Goal: Task Accomplishment & Management: Use online tool/utility

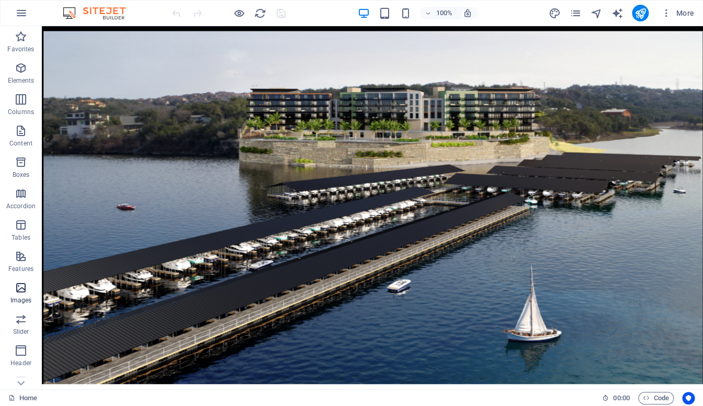
click at [20, 289] on icon "button" at bounding box center [21, 287] width 13 height 13
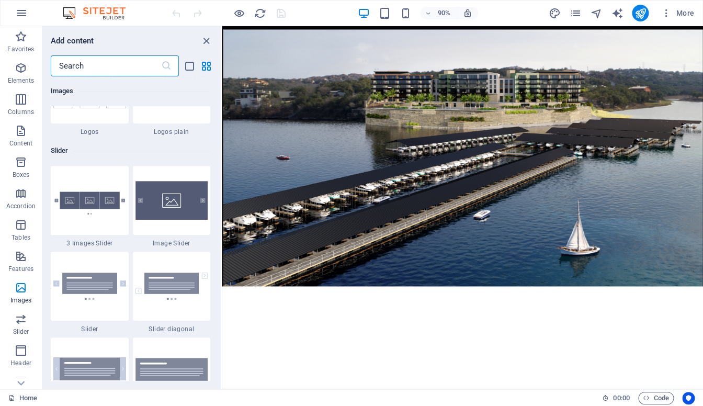
scroll to position [5873, 0]
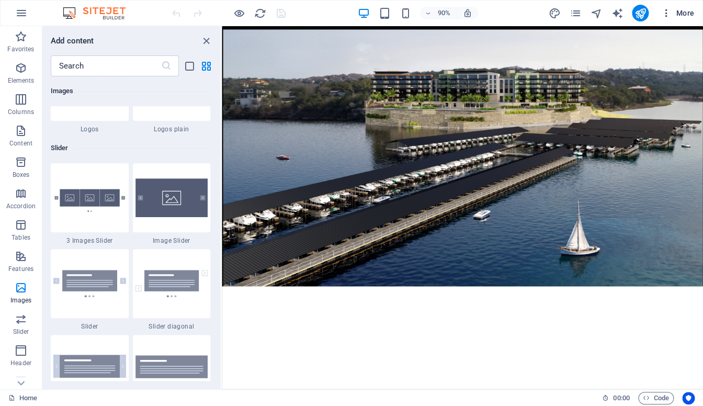
click at [686, 15] on span "More" at bounding box center [677, 13] width 33 height 10
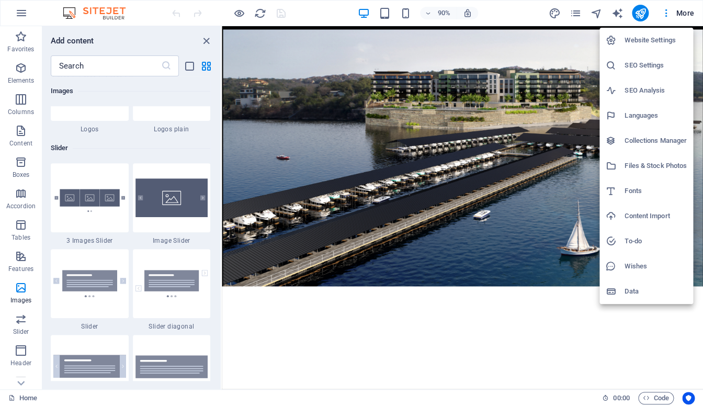
click at [666, 12] on div at bounding box center [351, 203] width 703 height 406
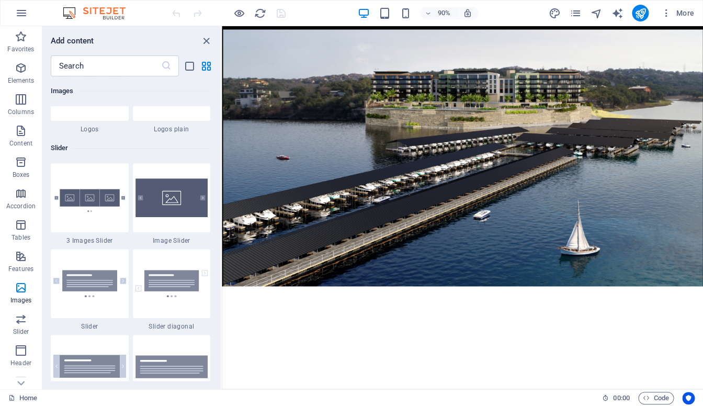
click at [666, 12] on icon "button" at bounding box center [666, 13] width 10 height 10
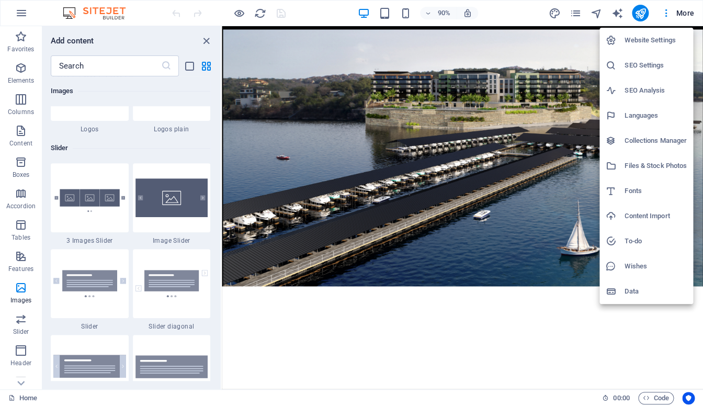
click at [666, 12] on div at bounding box center [351, 203] width 703 height 406
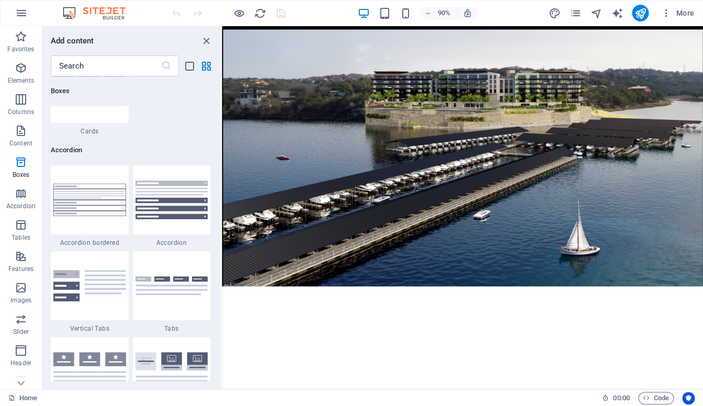
scroll to position [3263, 0]
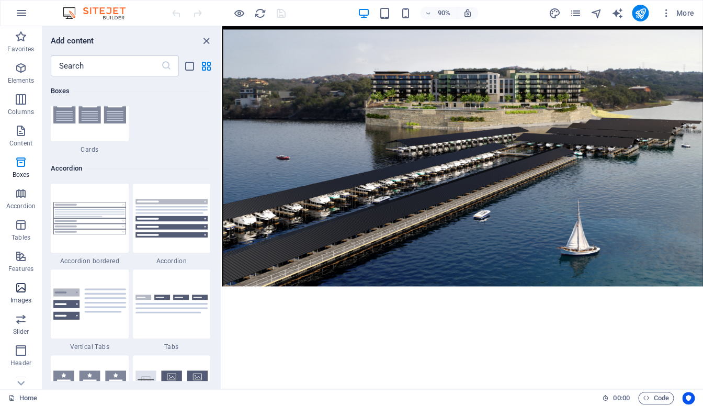
click at [20, 287] on icon "button" at bounding box center [21, 287] width 13 height 13
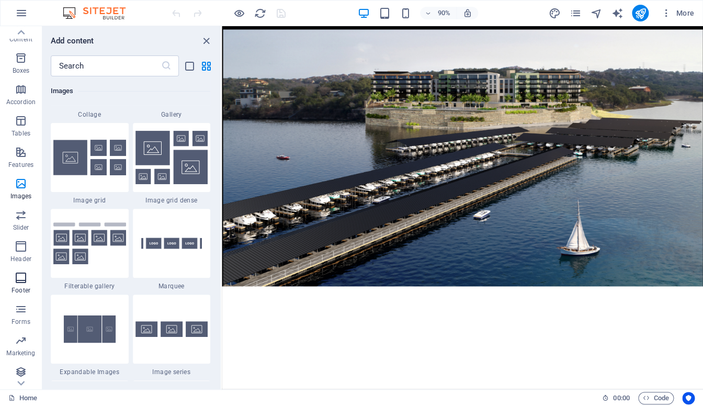
scroll to position [108, 0]
click at [23, 308] on icon "button" at bounding box center [21, 305] width 13 height 13
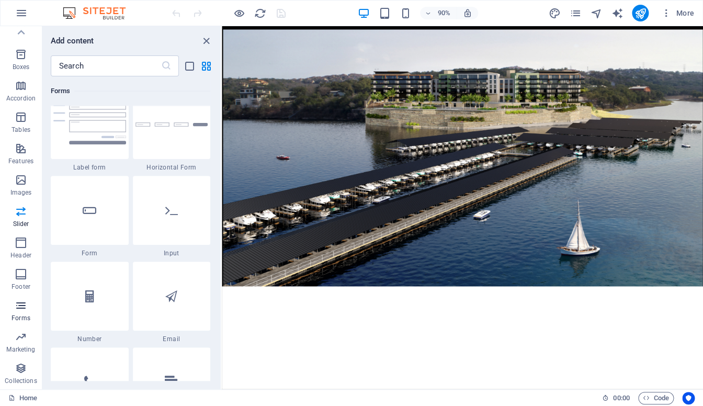
scroll to position [7831, 0]
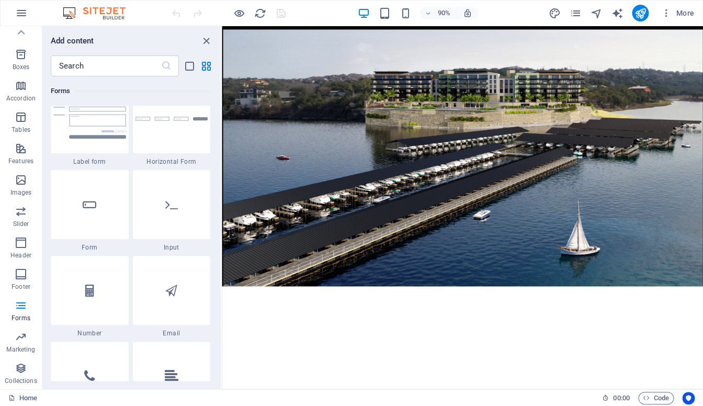
click at [85, 67] on div at bounding box center [90, 32] width 78 height 69
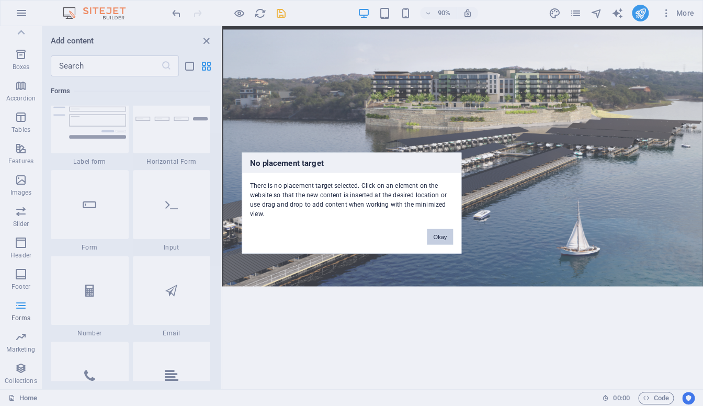
click at [444, 237] on button "Okay" at bounding box center [440, 237] width 26 height 16
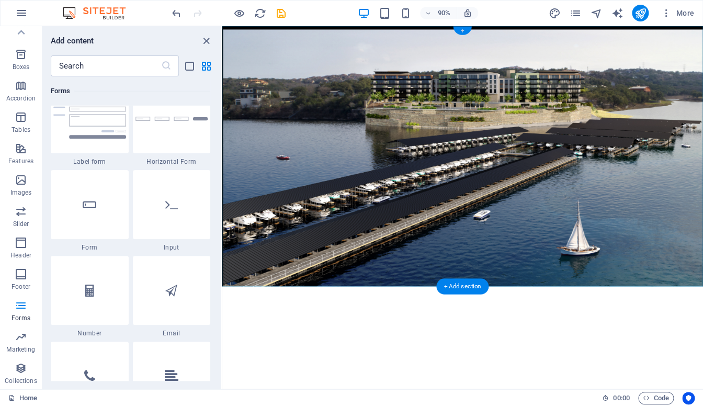
click at [460, 32] on div "+" at bounding box center [462, 31] width 18 height 8
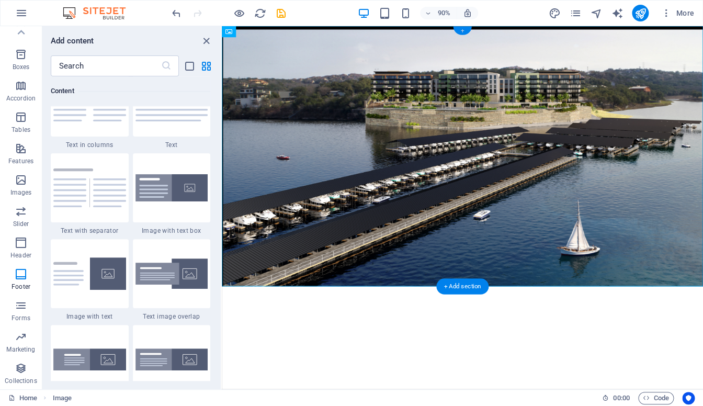
scroll to position [1869, 0]
click at [263, 31] on icon at bounding box center [261, 32] width 5 height 10
click at [22, 31] on icon at bounding box center [21, 32] width 15 height 15
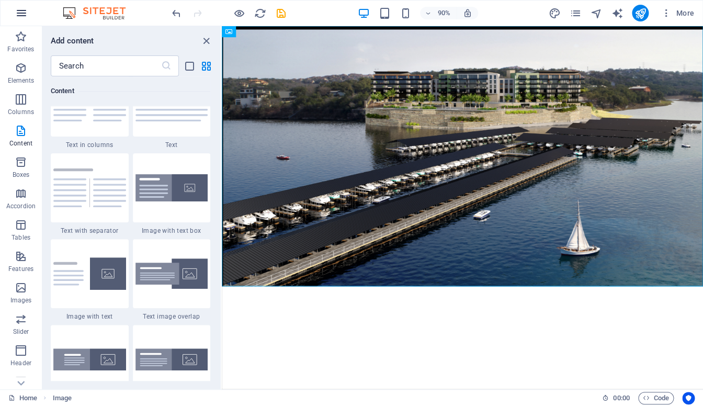
click at [23, 11] on icon "button" at bounding box center [21, 13] width 13 height 13
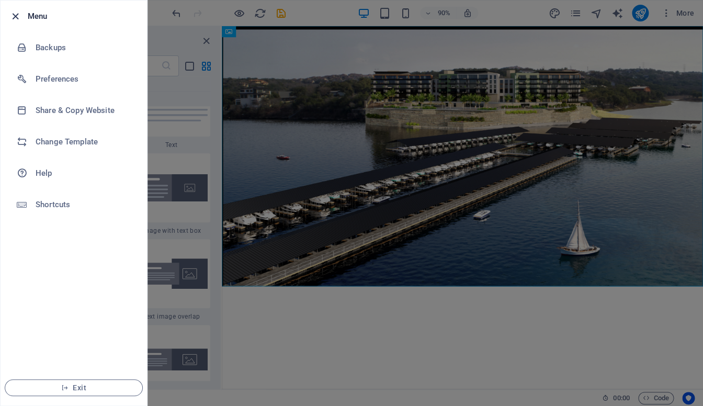
click at [14, 16] on icon "button" at bounding box center [15, 16] width 12 height 12
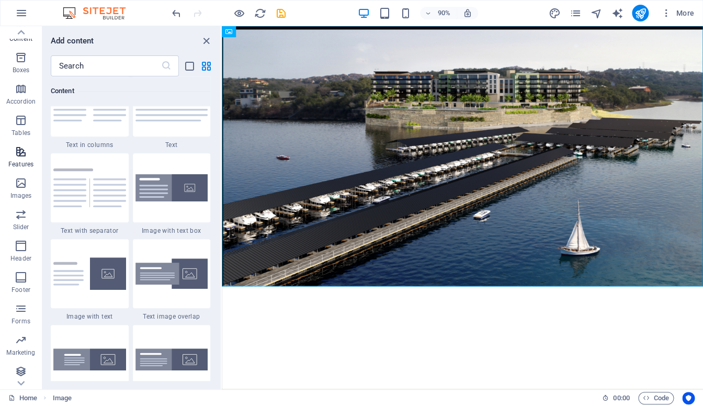
scroll to position [108, 0]
click at [669, 13] on icon "button" at bounding box center [666, 13] width 10 height 10
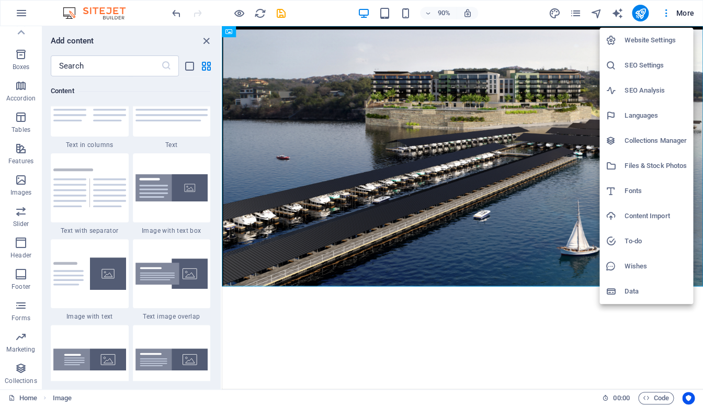
click at [682, 13] on div at bounding box center [351, 203] width 703 height 406
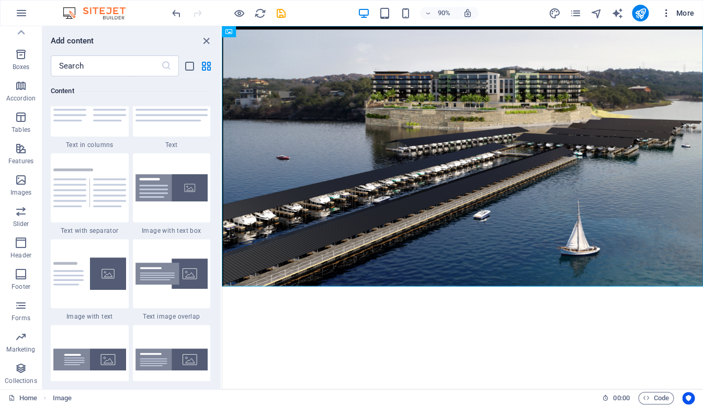
click at [680, 13] on span "More" at bounding box center [677, 13] width 33 height 10
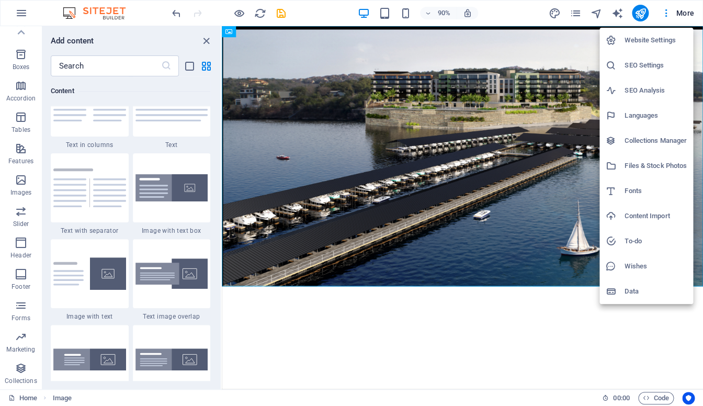
click at [629, 167] on h6 "Files & Stock Photos" at bounding box center [656, 166] width 62 height 13
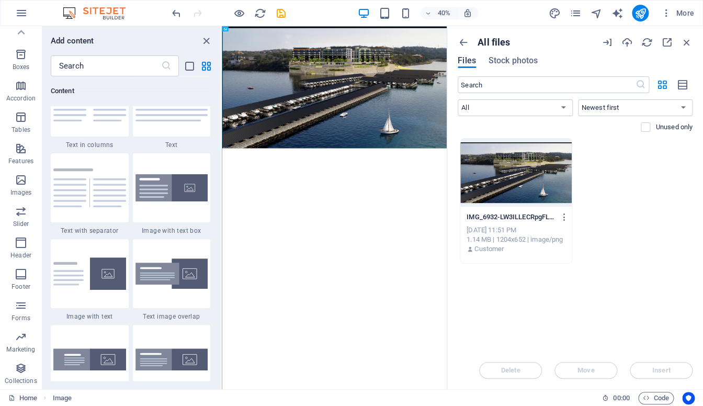
click at [465, 61] on span "Files" at bounding box center [467, 60] width 18 height 13
click at [564, 217] on icon "button" at bounding box center [565, 216] width 10 height 9
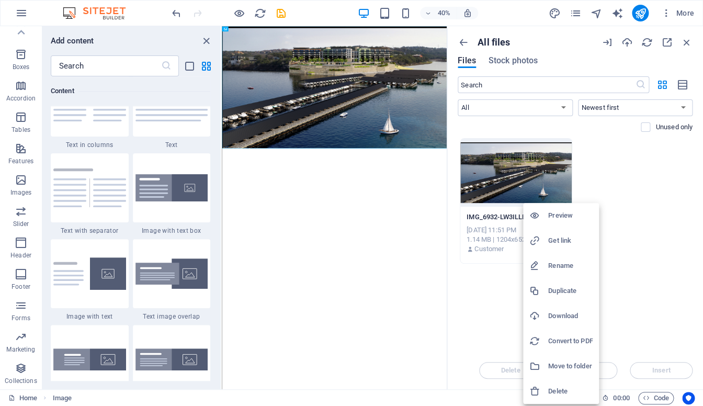
click at [631, 201] on div at bounding box center [351, 203] width 703 height 406
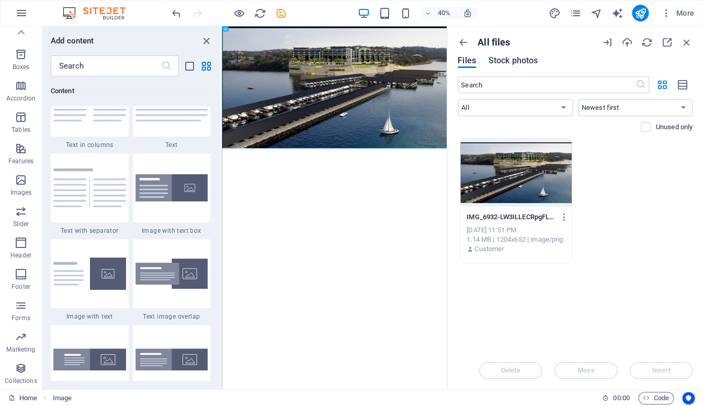
click at [512, 61] on span "Stock photos" at bounding box center [513, 60] width 49 height 13
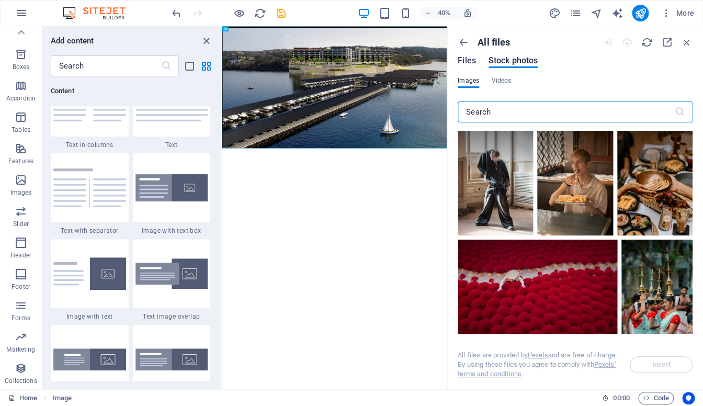
click at [470, 60] on span "Files" at bounding box center [467, 60] width 18 height 13
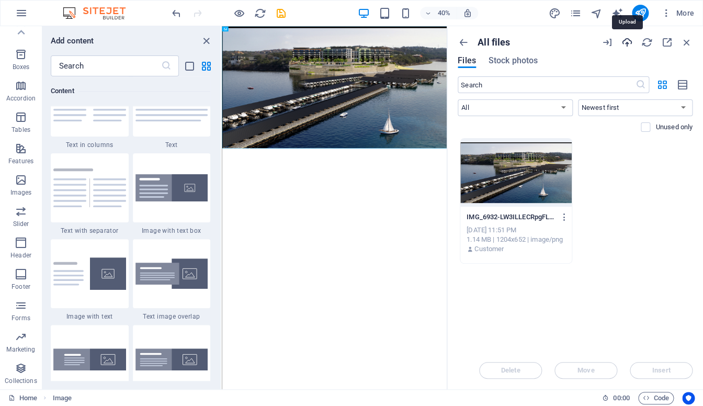
click at [628, 43] on icon "button" at bounding box center [627, 43] width 12 height 12
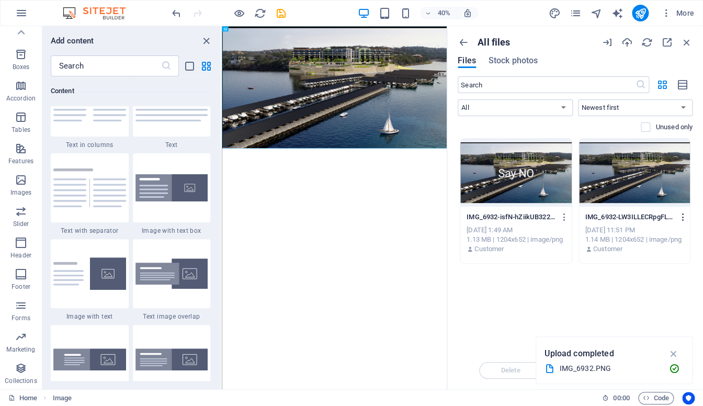
click at [686, 216] on icon "button" at bounding box center [683, 216] width 10 height 9
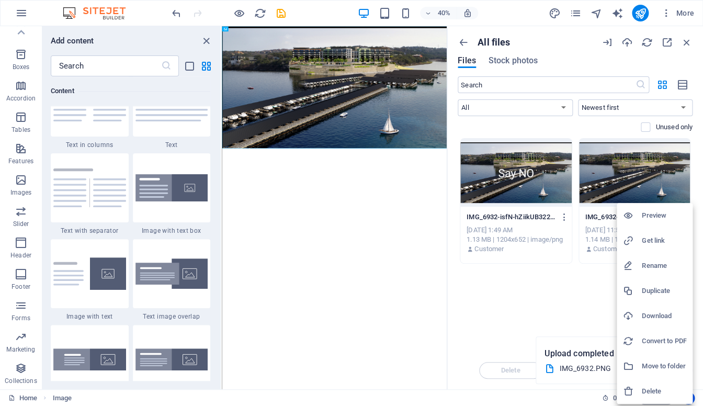
click at [650, 392] on h6 "Delete" at bounding box center [664, 391] width 44 height 13
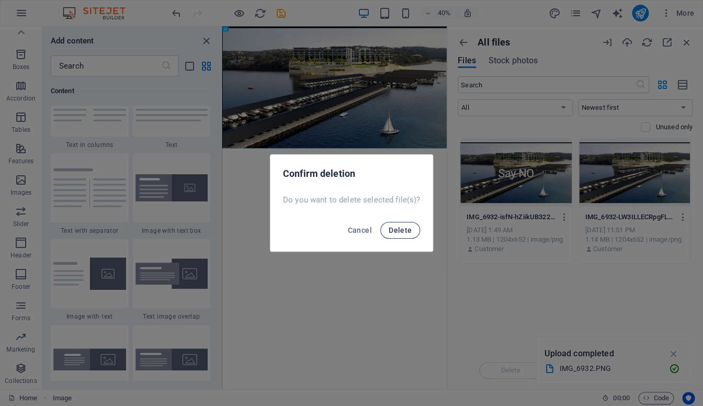
click at [404, 231] on span "Delete" at bounding box center [400, 230] width 23 height 8
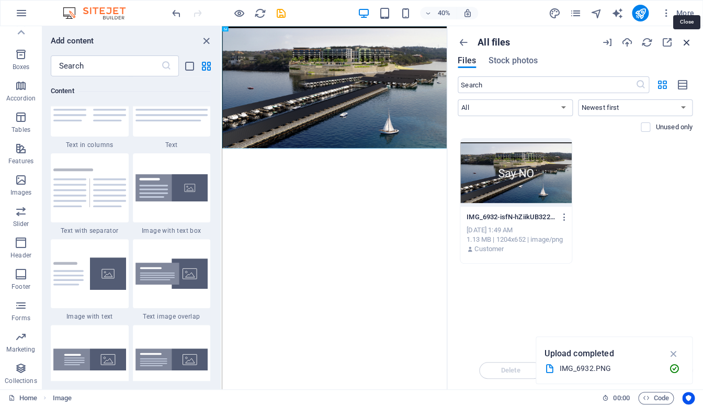
click at [691, 39] on icon "button" at bounding box center [687, 43] width 12 height 12
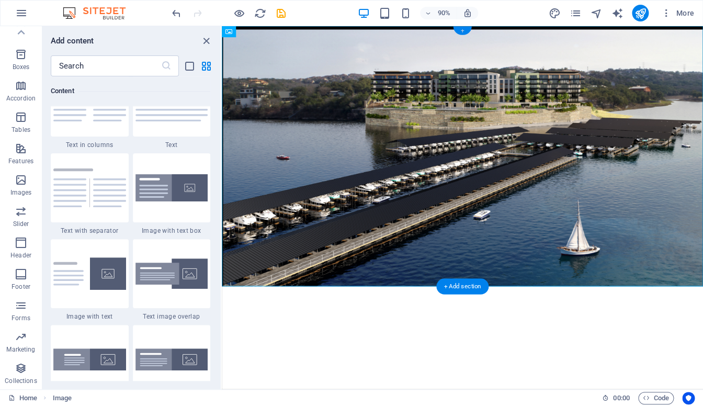
click at [462, 29] on div "+" at bounding box center [462, 31] width 18 height 8
click at [261, 31] on icon at bounding box center [261, 32] width 5 height 10
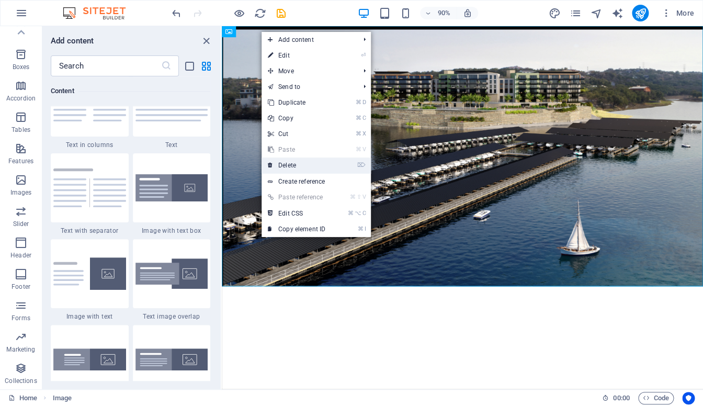
click at [295, 165] on link "⌦ Delete" at bounding box center [297, 165] width 70 height 16
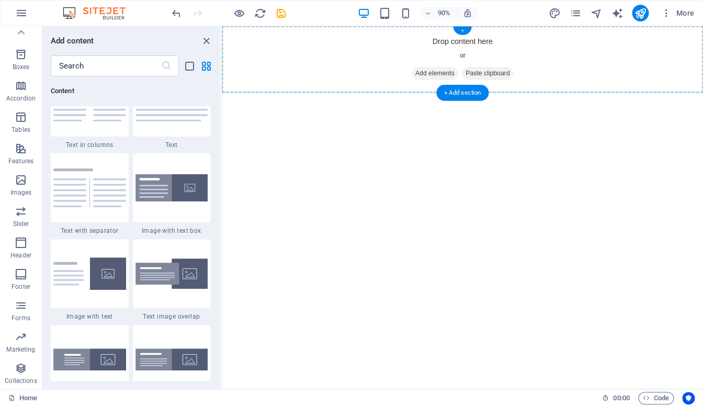
click at [463, 31] on div "+" at bounding box center [462, 31] width 18 height 8
click at [511, 78] on span "Paste clipboard" at bounding box center [518, 79] width 58 height 15
click at [448, 79] on span "Add elements" at bounding box center [459, 79] width 52 height 15
click at [17, 185] on icon "button" at bounding box center [21, 180] width 13 height 13
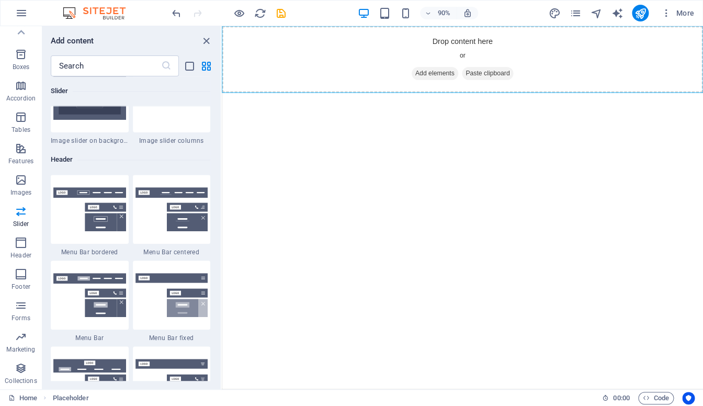
scroll to position [6241, 0]
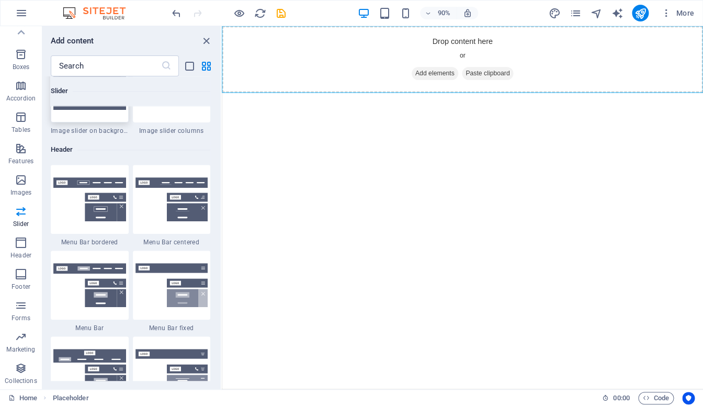
click at [101, 110] on img at bounding box center [89, 88] width 73 height 44
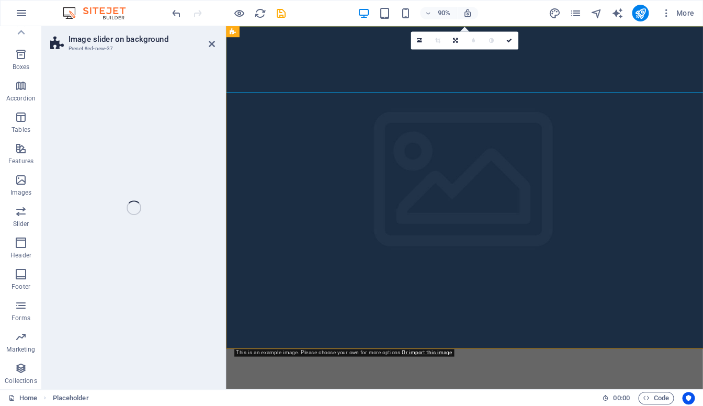
scroll to position [108, 0]
select select "rem"
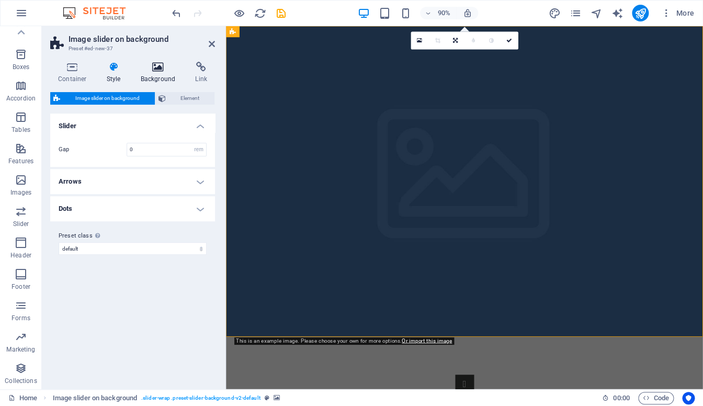
click at [157, 74] on h4 "Background" at bounding box center [160, 73] width 55 height 22
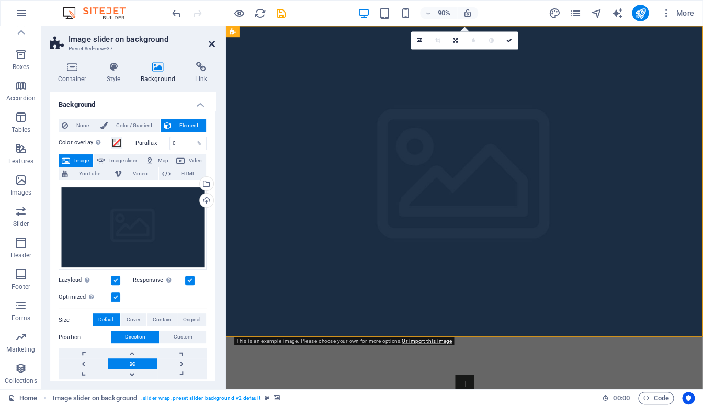
click at [214, 43] on icon at bounding box center [212, 44] width 6 height 8
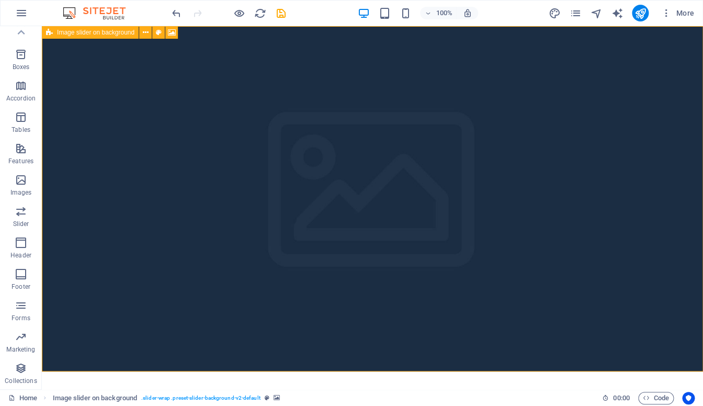
click at [108, 38] on div "Image slider on background" at bounding box center [90, 32] width 97 height 13
click at [147, 35] on icon at bounding box center [146, 32] width 6 height 11
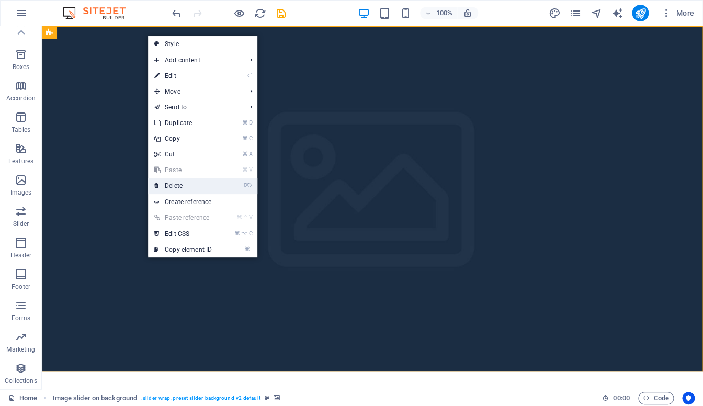
click at [171, 187] on link "⌦ Delete" at bounding box center [183, 186] width 70 height 16
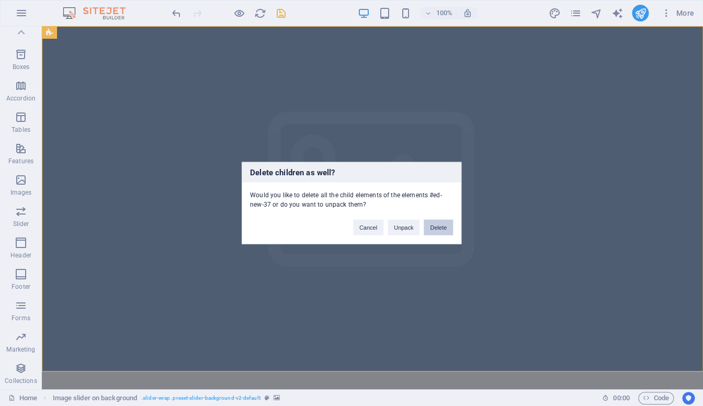
click at [439, 225] on button "Delete" at bounding box center [438, 228] width 29 height 16
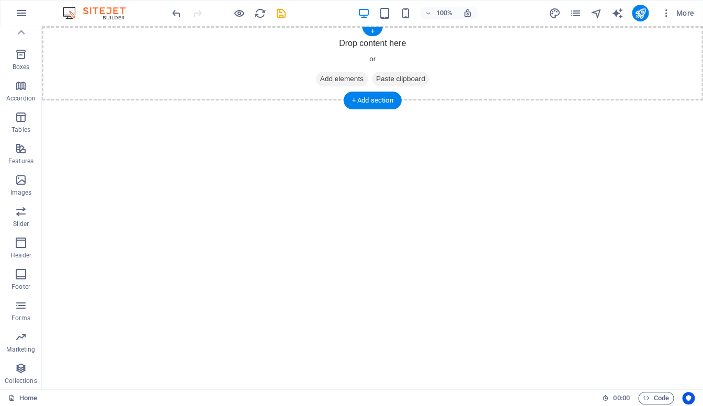
click at [411, 79] on span "Paste clipboard" at bounding box center [401, 79] width 58 height 15
click at [410, 79] on span "Paste clipboard" at bounding box center [401, 79] width 58 height 15
click at [374, 31] on div "+" at bounding box center [372, 31] width 20 height 9
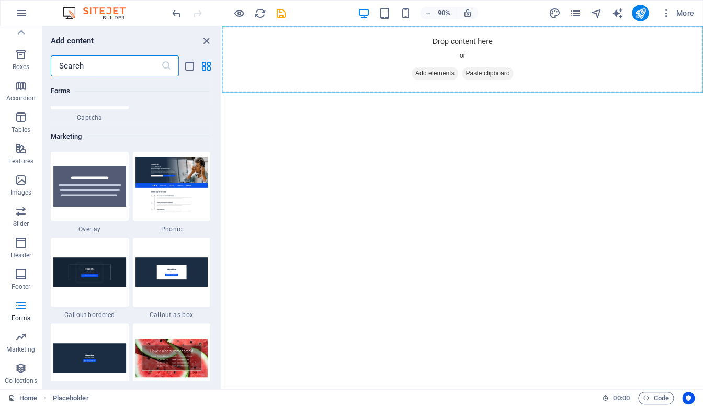
scroll to position [8482, 0]
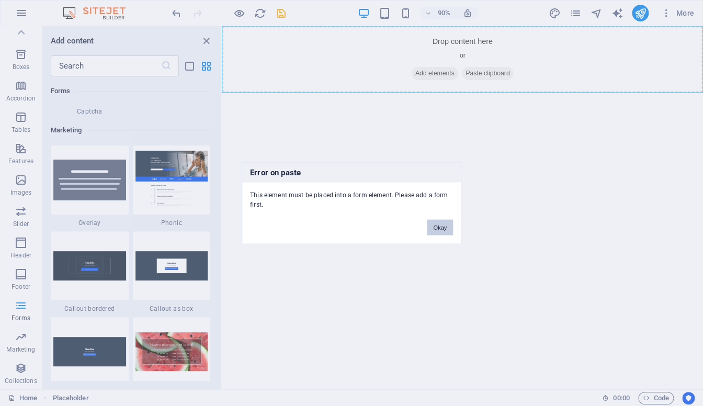
click at [443, 228] on button "Okay" at bounding box center [440, 228] width 26 height 16
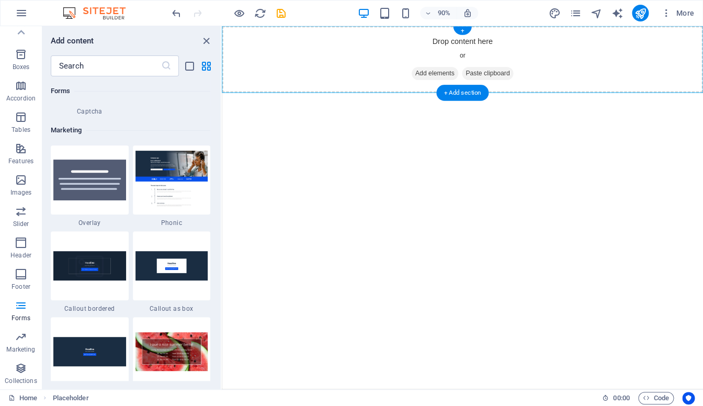
click at [402, 59] on div "Drop content here or Add elements Paste clipboard" at bounding box center [489, 63] width 535 height 74
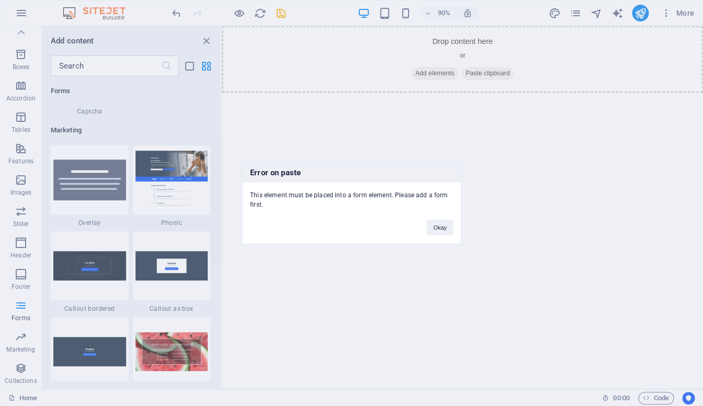
click at [89, 183] on div "Error on paste This element must be placed into a form element. Please add a fo…" at bounding box center [351, 203] width 703 height 406
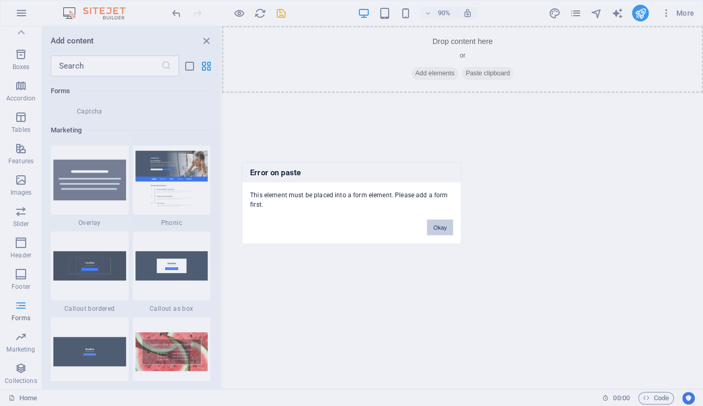
click at [444, 225] on button "Okay" at bounding box center [440, 228] width 26 height 16
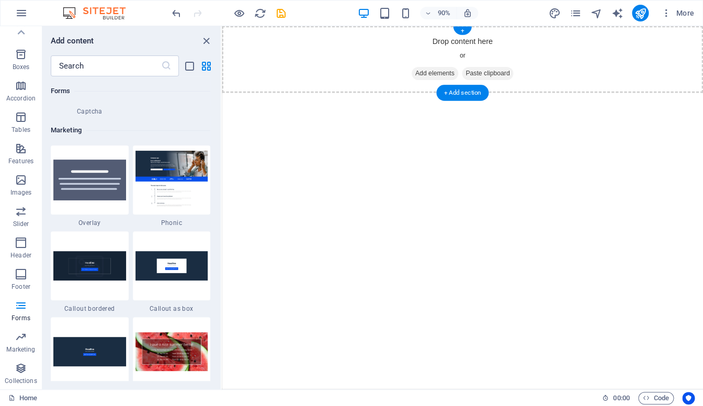
click at [445, 80] on span "Add elements" at bounding box center [459, 79] width 52 height 15
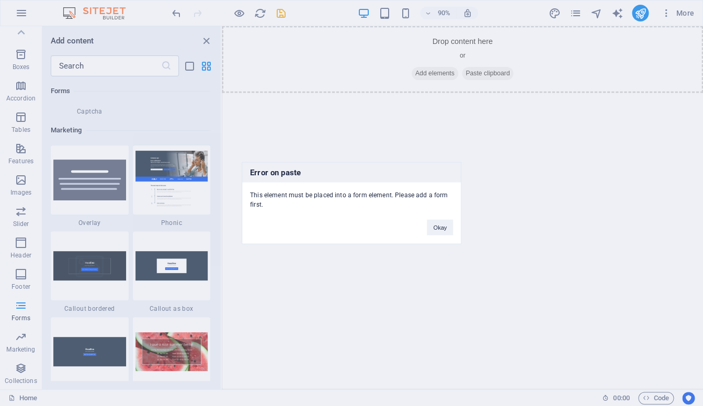
click at [186, 202] on div "Error on paste This element must be placed into a form element. Please add a fo…" at bounding box center [351, 203] width 703 height 406
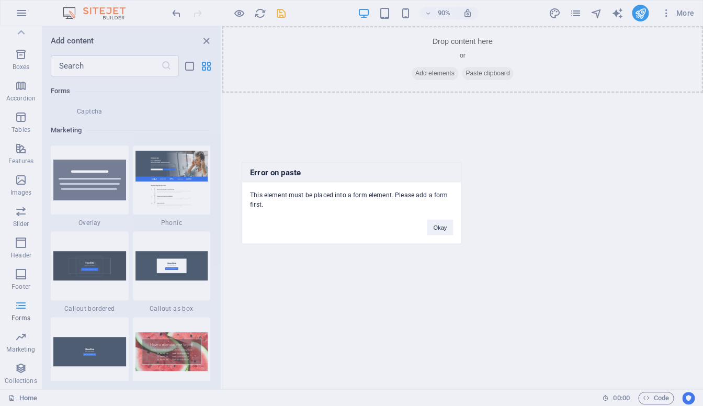
click at [186, 201] on div "Error on paste This element must be placed into a form element. Please add a fo…" at bounding box center [351, 203] width 703 height 406
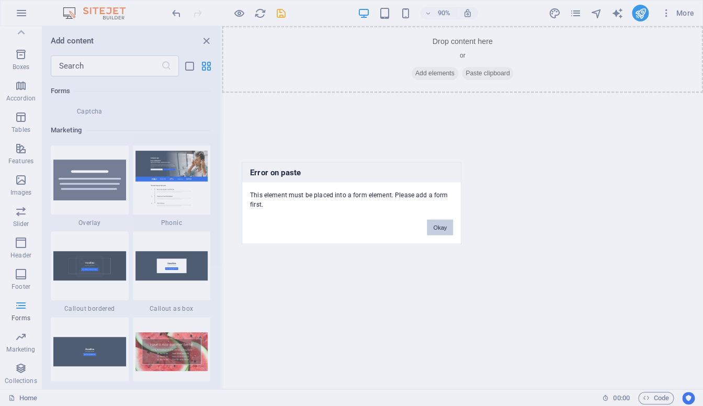
click at [441, 232] on button "Okay" at bounding box center [440, 228] width 26 height 16
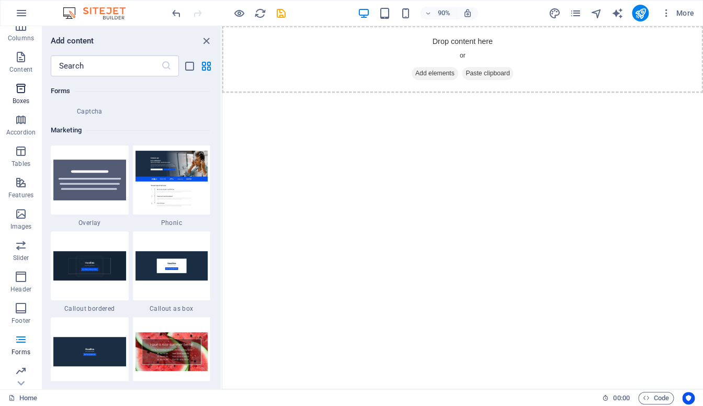
scroll to position [108, 0]
click at [22, 307] on icon "button" at bounding box center [21, 305] width 13 height 13
click at [22, 305] on icon "button" at bounding box center [21, 305] width 13 height 13
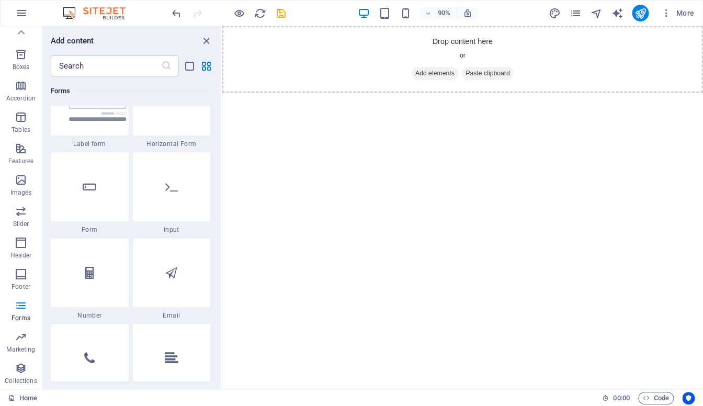
scroll to position [7849, 0]
click at [99, 26] on img at bounding box center [89, 14] width 73 height 23
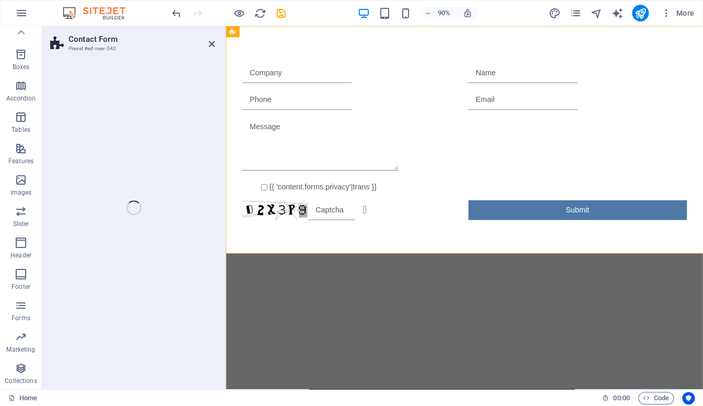
scroll to position [108, 0]
select select "rem"
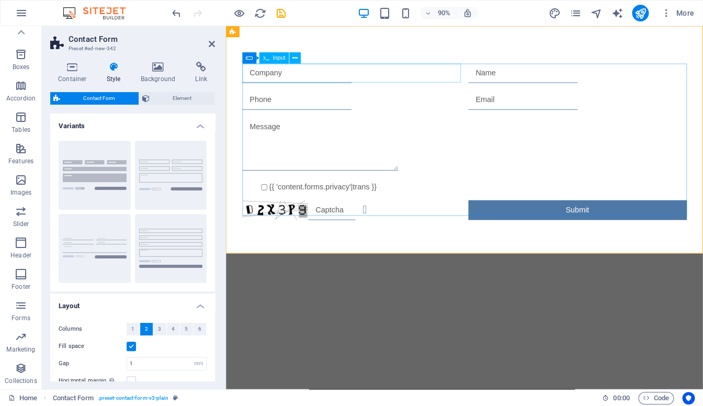
click at [300, 78] on input "text" at bounding box center [304, 78] width 121 height 21
click at [305, 284] on html "Skip to main content {{ 'content.forms.privacy'|trans }} Unreadable? Regenerate…" at bounding box center [491, 154] width 530 height 257
click at [20, 187] on span "Images" at bounding box center [21, 186] width 42 height 25
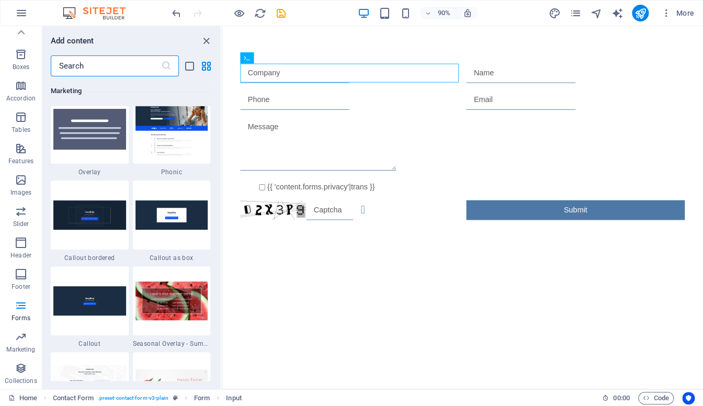
scroll to position [8556, 0]
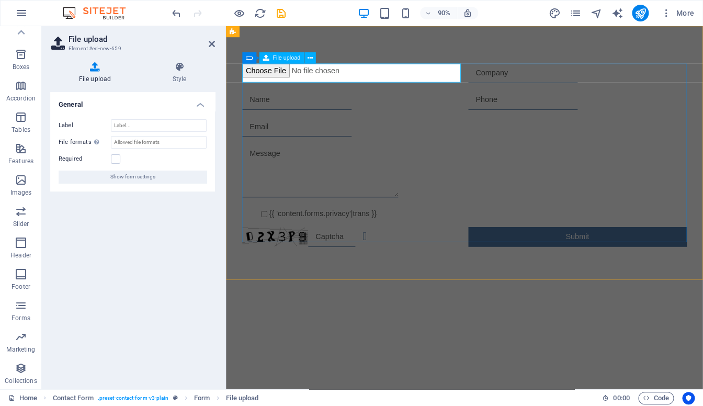
click at [312, 74] on input "file" at bounding box center [365, 76] width 243 height 16
type input "C:\fakepath\IMG_6932.PNG"
click at [364, 78] on input "file" at bounding box center [365, 76] width 243 height 16
click at [281, 61] on span "File upload" at bounding box center [287, 58] width 28 height 6
click at [271, 75] on input "file" at bounding box center [365, 76] width 243 height 16
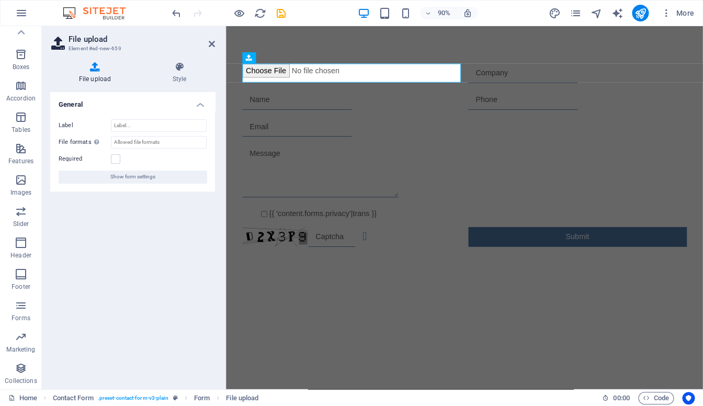
click at [340, 313] on html "Skip to main content {{ 'content.forms.privacy'|trans }} Unreadable? Regenerate…" at bounding box center [491, 169] width 530 height 287
click at [311, 60] on icon at bounding box center [310, 58] width 5 height 10
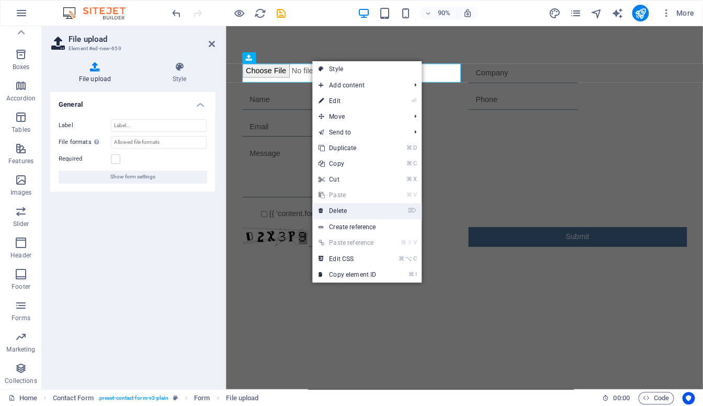
click at [344, 214] on link "⌦ Delete" at bounding box center [347, 211] width 70 height 16
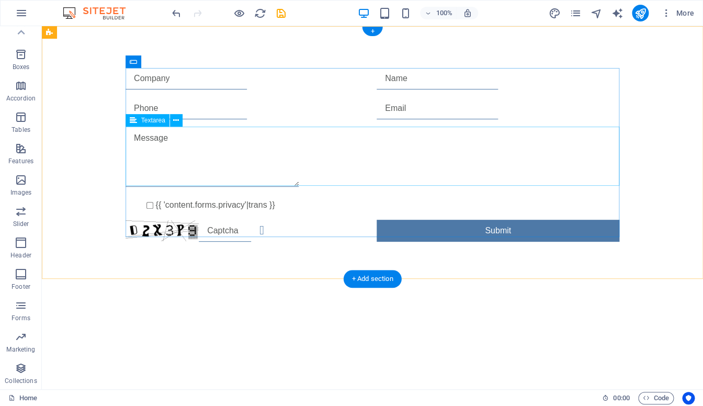
click at [206, 141] on div at bounding box center [373, 159] width 494 height 63
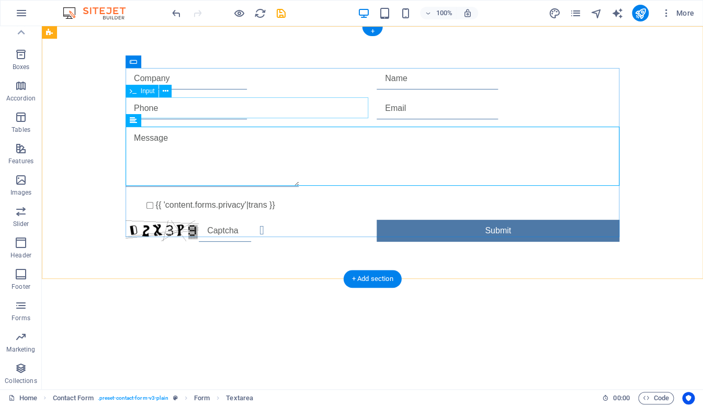
click at [197, 106] on div at bounding box center [247, 108] width 243 height 21
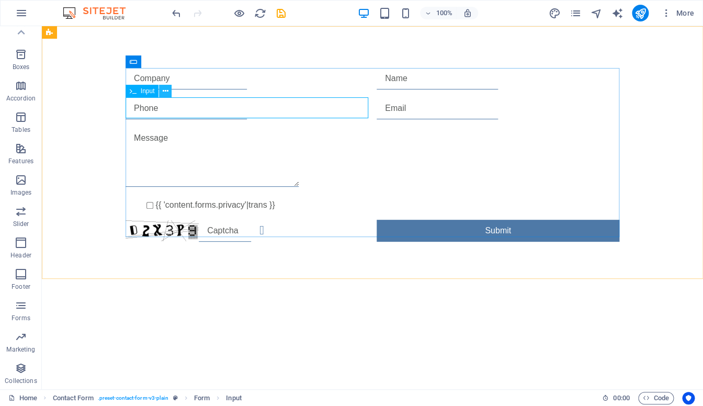
click at [167, 91] on icon at bounding box center [166, 91] width 6 height 11
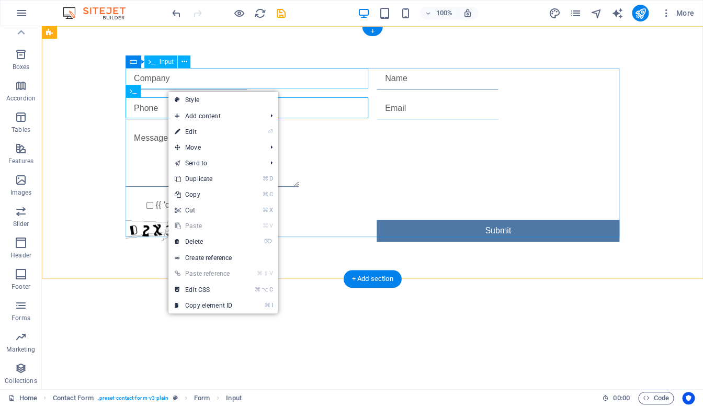
click at [205, 78] on div at bounding box center [247, 78] width 243 height 21
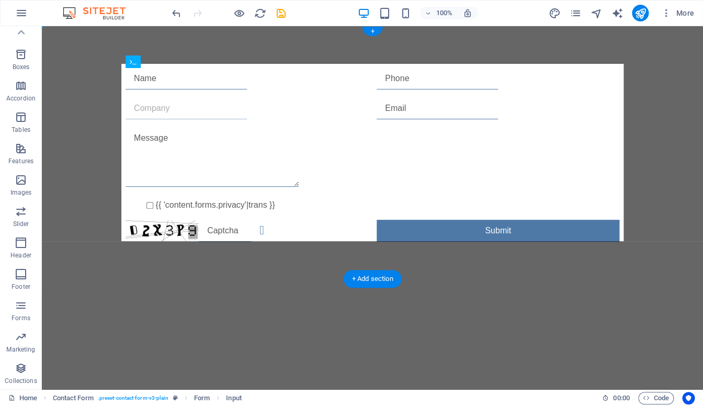
drag, startPoint x: 205, startPoint y: 78, endPoint x: 224, endPoint y: 104, distance: 32.5
click at [224, 105] on form "{{ 'content.forms.privacy'|trans }} Unreadable? Regenerate Submit" at bounding box center [372, 155] width 502 height 182
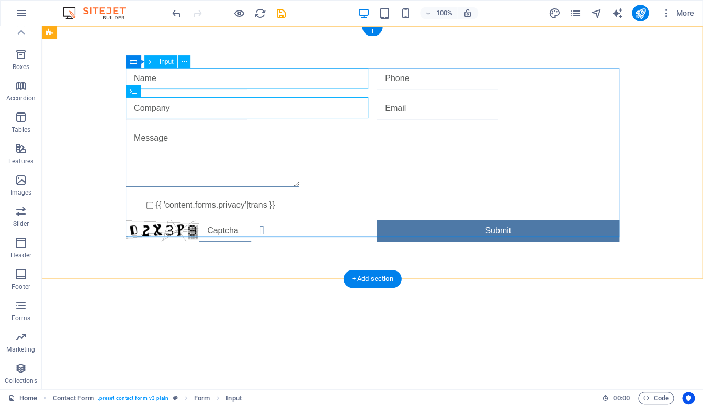
click at [221, 70] on div at bounding box center [247, 78] width 243 height 21
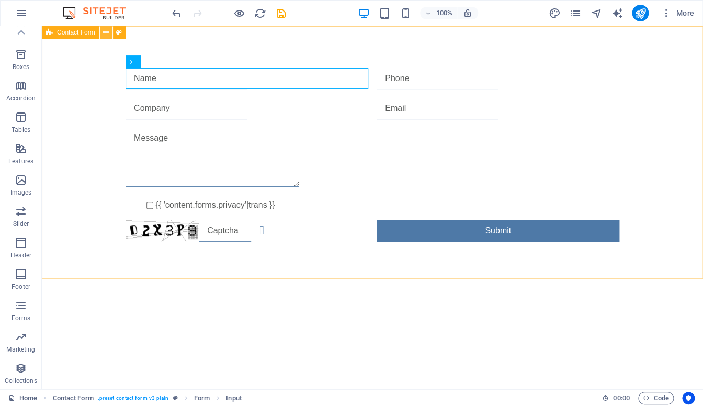
click at [106, 30] on icon at bounding box center [106, 32] width 6 height 11
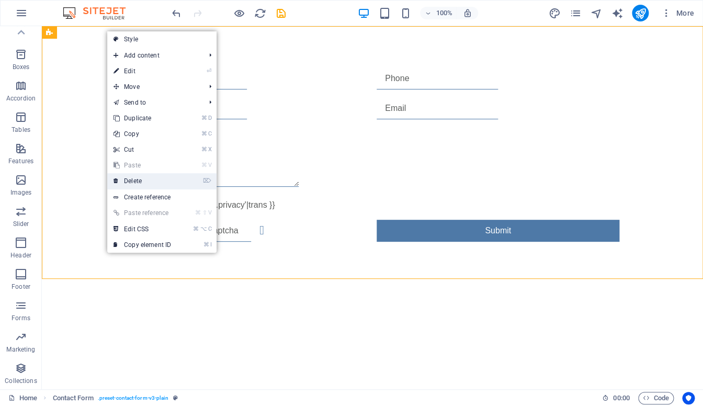
click at [139, 178] on link "⌦ Delete" at bounding box center [142, 181] width 70 height 16
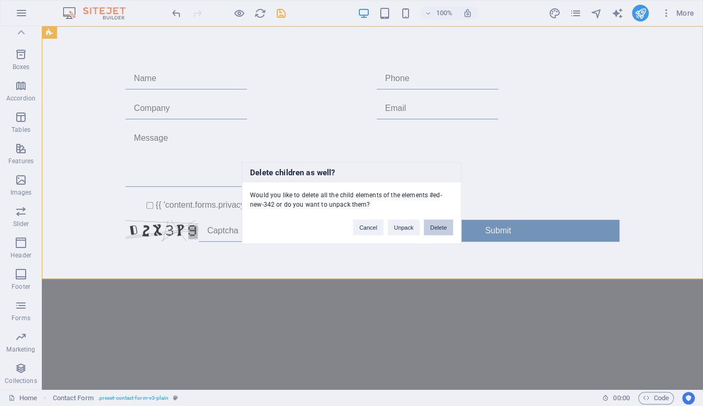
click at [439, 228] on button "Delete" at bounding box center [438, 228] width 29 height 16
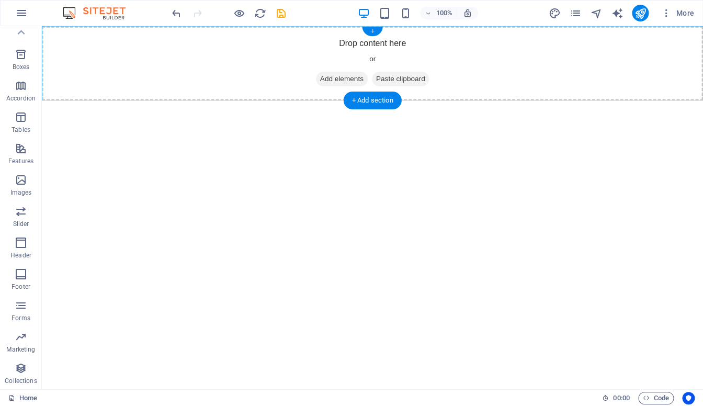
click at [372, 31] on div "+" at bounding box center [372, 31] width 20 height 9
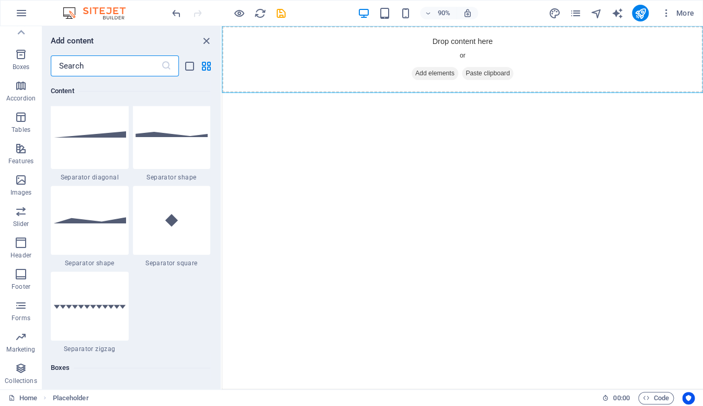
scroll to position [2591, 0]
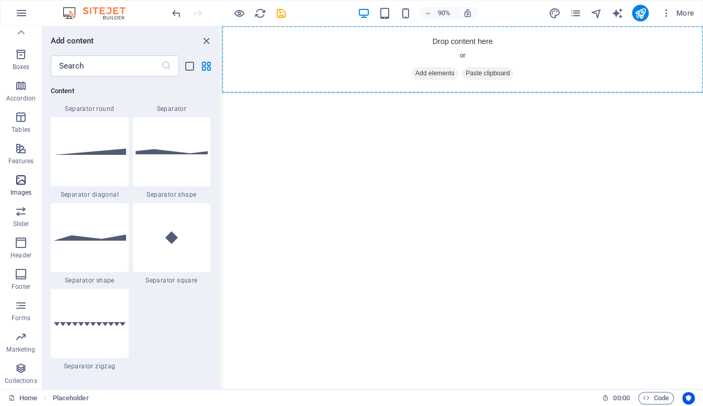
click at [24, 182] on icon "button" at bounding box center [21, 180] width 13 height 13
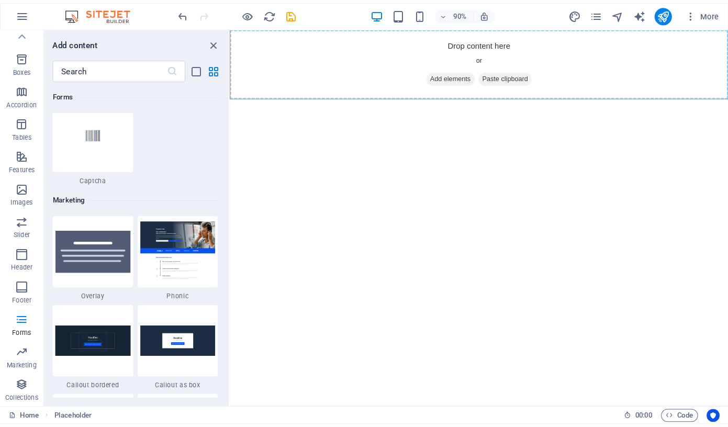
scroll to position [8423, 0]
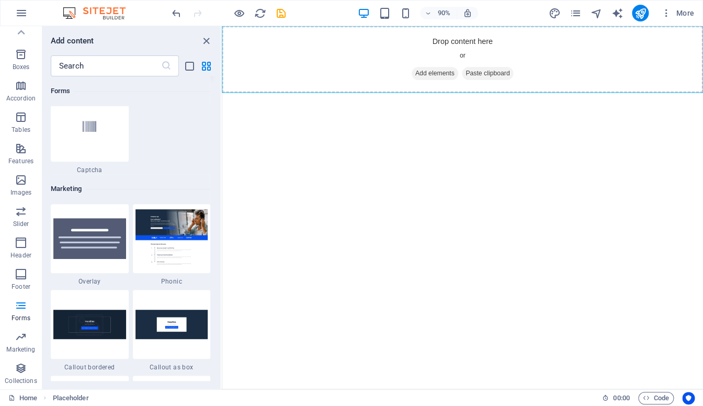
click at [173, 48] on icon at bounding box center [171, 42] width 13 height 14
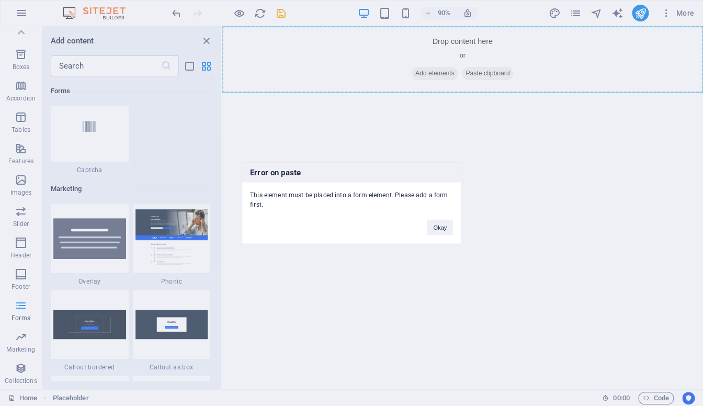
click at [330, 169] on h3 "Error on paste" at bounding box center [351, 173] width 219 height 20
click at [344, 53] on div "Error on paste This element must be placed into a form element. Please add a fo…" at bounding box center [351, 203] width 703 height 406
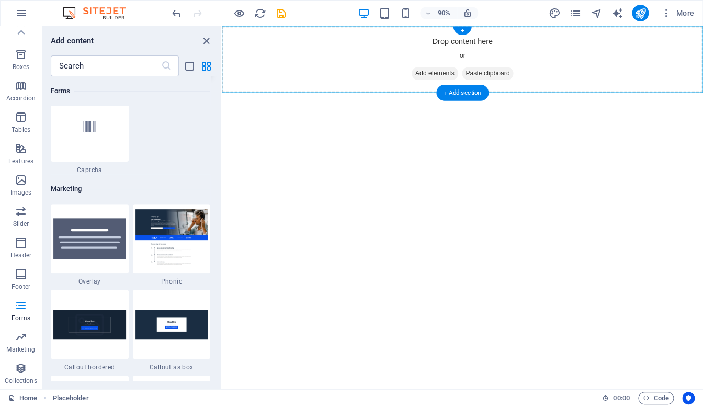
click at [357, 56] on div "Drop content here or Add elements Paste clipboard" at bounding box center [489, 63] width 535 height 74
drag, startPoint x: 566, startPoint y: 80, endPoint x: 358, endPoint y: 56, distance: 209.5
click at [358, 56] on div "Drop content here or Add elements Paste clipboard" at bounding box center [489, 63] width 535 height 74
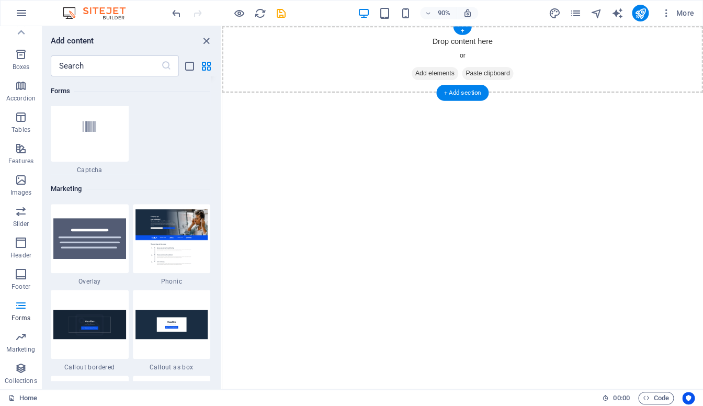
click at [278, 65] on div "Drop content here or Add elements Paste clipboard" at bounding box center [489, 63] width 535 height 74
click at [176, 76] on div at bounding box center [172, 41] width 78 height 69
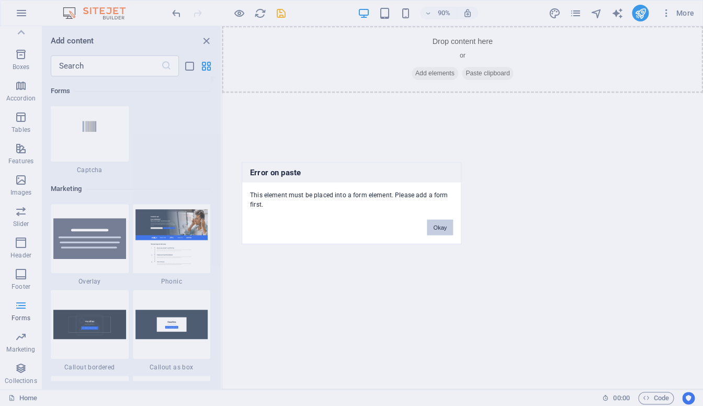
click at [446, 223] on button "Okay" at bounding box center [440, 228] width 26 height 16
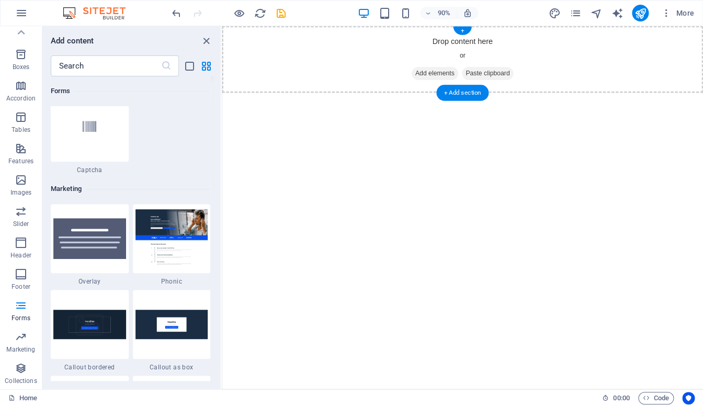
click at [393, 54] on div "Drop content here or Add elements Paste clipboard" at bounding box center [489, 63] width 535 height 74
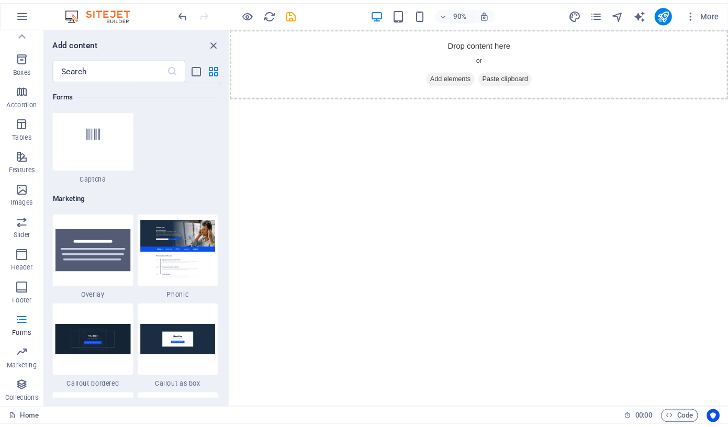
scroll to position [87, 0]
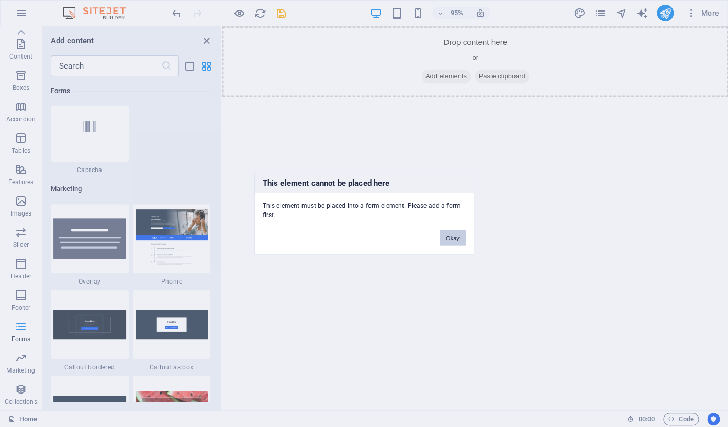
click at [452, 240] on button "Okay" at bounding box center [452, 238] width 26 height 16
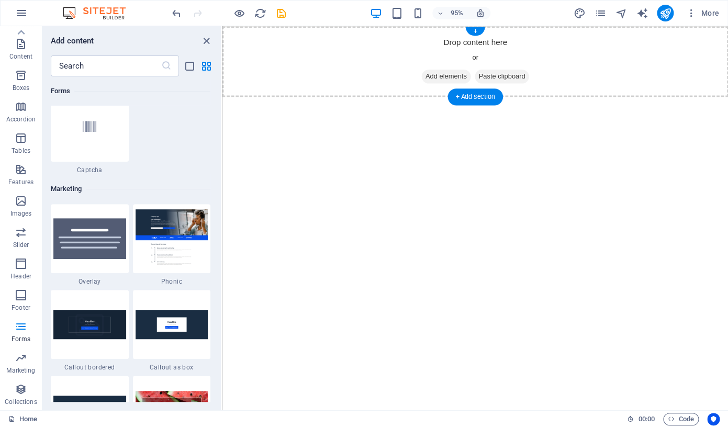
click at [512, 77] on span "Paste clipboard" at bounding box center [517, 79] width 58 height 15
click at [481, 92] on div "+ Add section" at bounding box center [474, 96] width 55 height 17
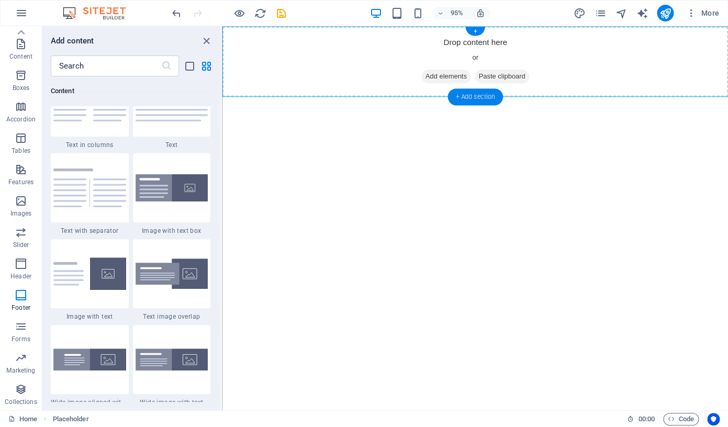
scroll to position [1869, 0]
click at [352, 70] on div "Drop content here or Add elements Paste clipboard" at bounding box center [488, 63] width 533 height 74
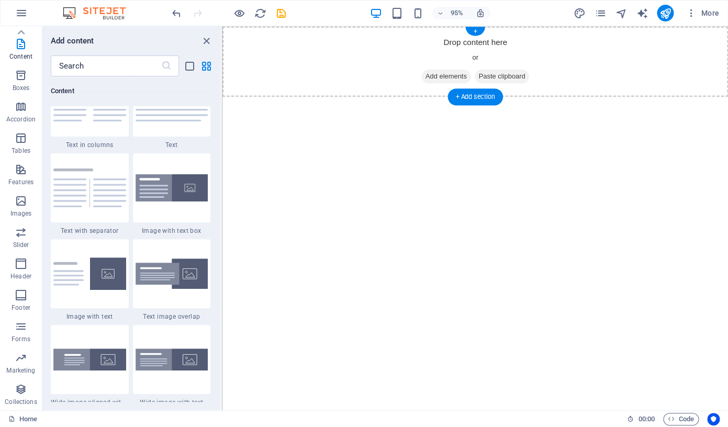
click at [463, 78] on span "Add elements" at bounding box center [458, 79] width 52 height 15
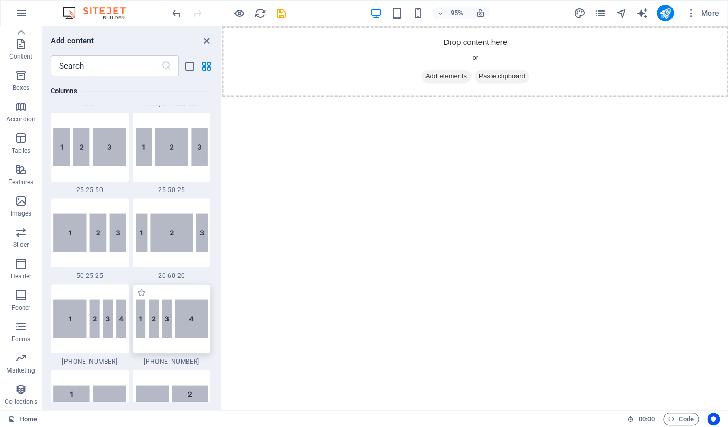
scroll to position [1031, 0]
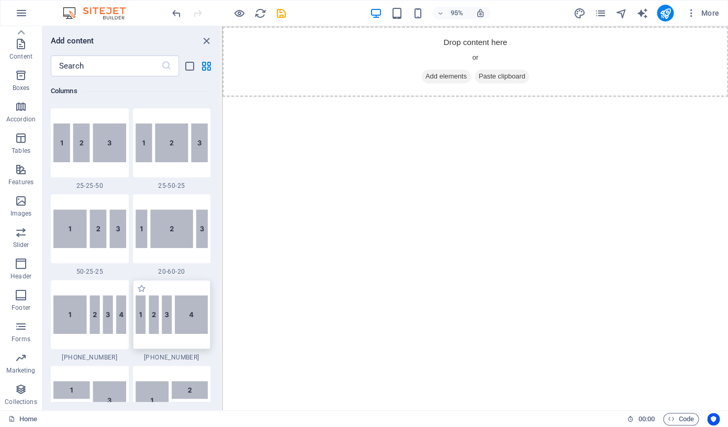
click at [168, 334] on img at bounding box center [171, 314] width 73 height 39
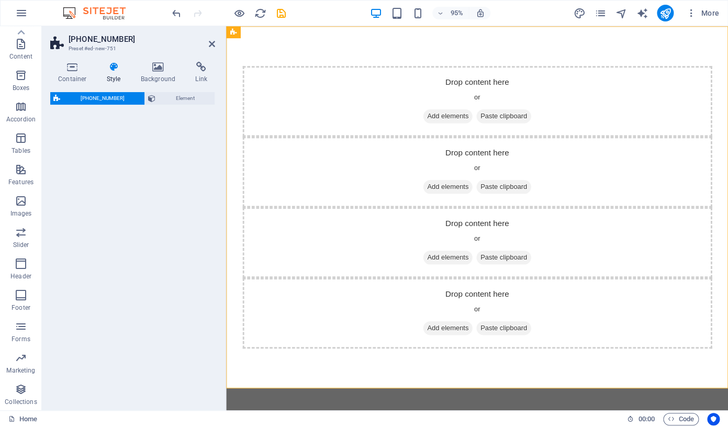
scroll to position [87, 0]
select select "%"
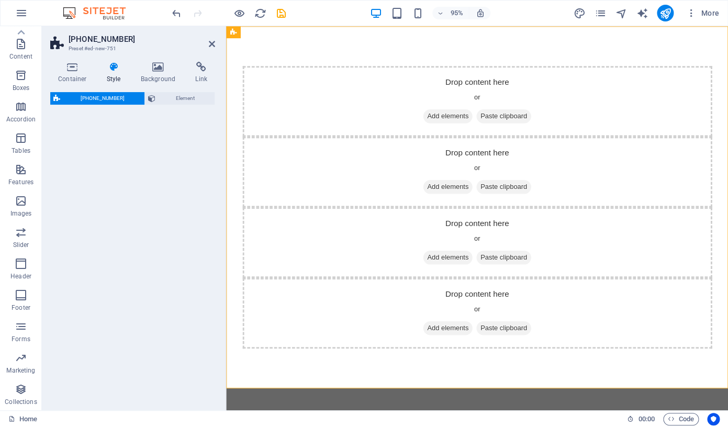
select select "rem"
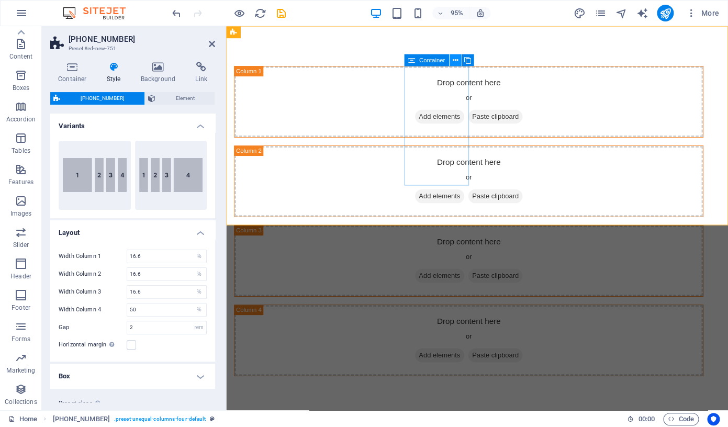
click at [455, 60] on icon at bounding box center [454, 60] width 5 height 10
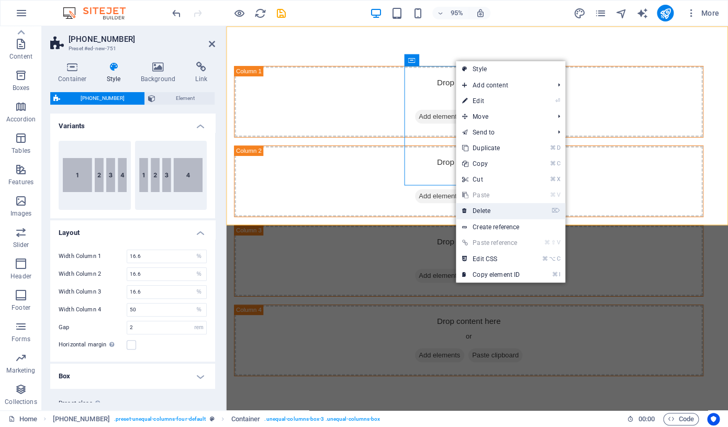
click at [485, 211] on link "⌦ Delete" at bounding box center [491, 211] width 70 height 16
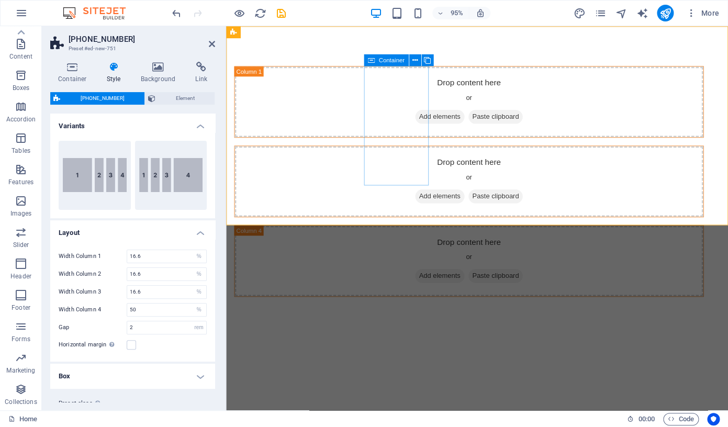
click at [402, 152] on div "Drop content here or Add elements Paste clipboard" at bounding box center [481, 189] width 493 height 74
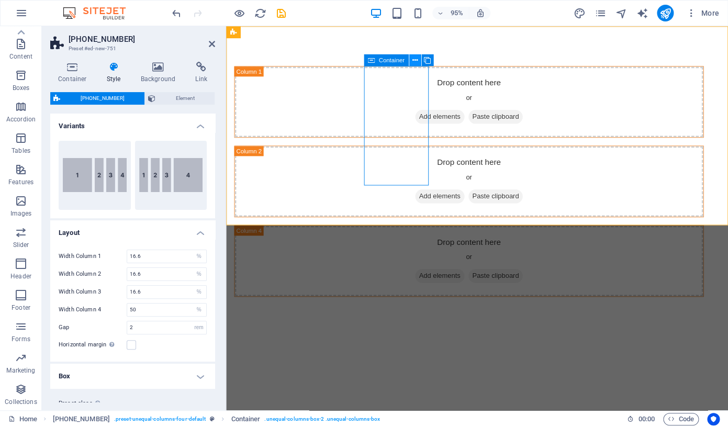
click at [415, 58] on icon at bounding box center [414, 60] width 5 height 10
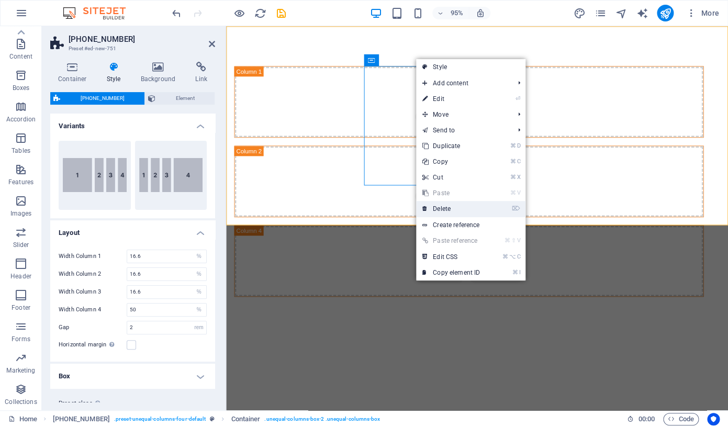
click at [443, 210] on link "⌦ Delete" at bounding box center [451, 209] width 70 height 16
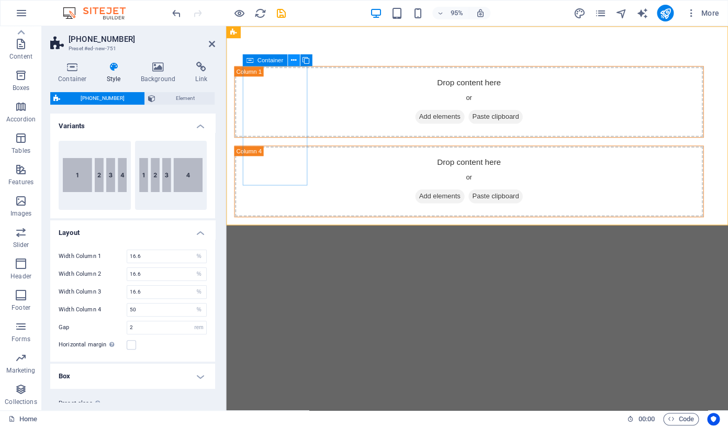
click at [293, 59] on icon at bounding box center [293, 60] width 5 height 10
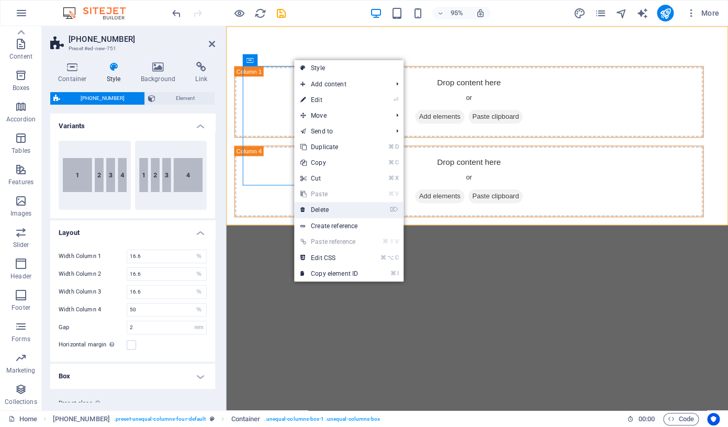
click at [318, 211] on link "⌦ Delete" at bounding box center [329, 210] width 70 height 16
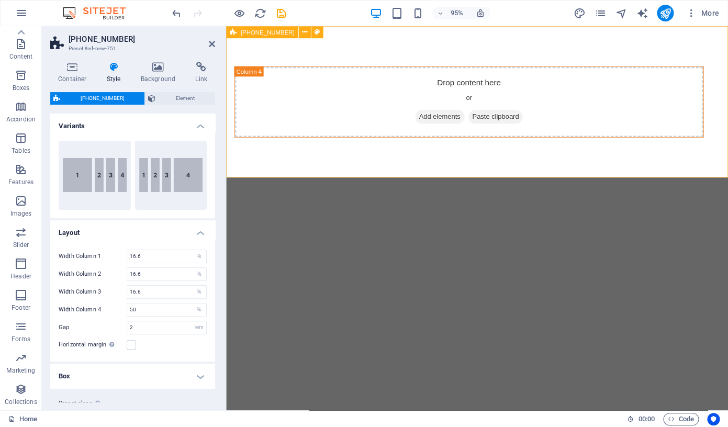
click at [482, 140] on div "Drop content here or Add elements Paste clipboard" at bounding box center [490, 105] width 528 height 159
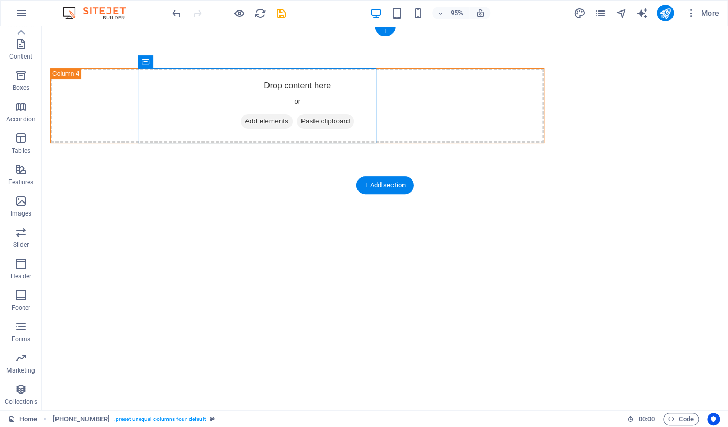
drag, startPoint x: 290, startPoint y: 138, endPoint x: 504, endPoint y: 155, distance: 214.1
click at [504, 155] on div "Drop content here or Add elements Paste clipboard" at bounding box center [385, 105] width 686 height 159
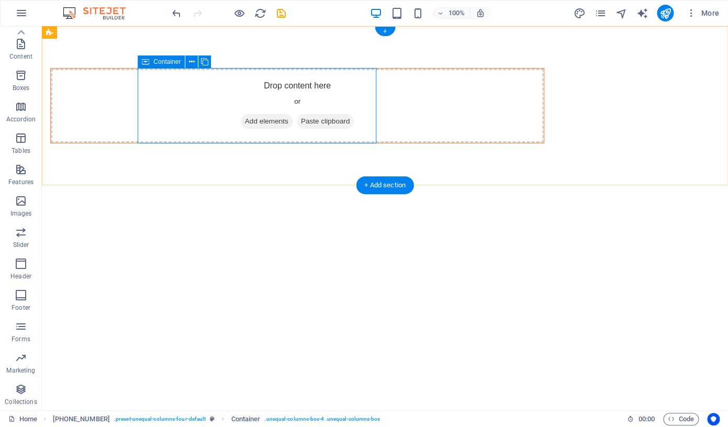
click at [335, 100] on div "Drop content here or Add elements Paste clipboard" at bounding box center [297, 106] width 493 height 74
click at [206, 61] on icon at bounding box center [204, 61] width 7 height 11
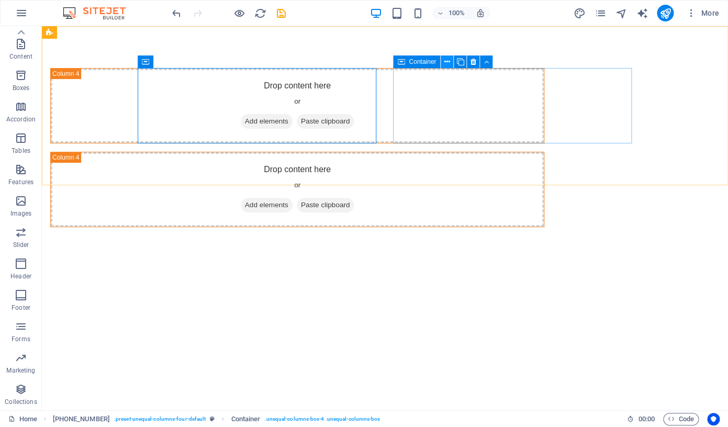
click at [447, 61] on icon at bounding box center [447, 61] width 6 height 11
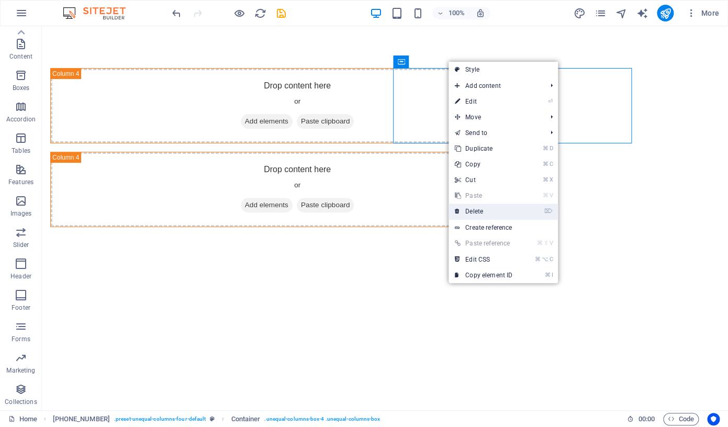
click at [474, 210] on link "⌦ Delete" at bounding box center [483, 211] width 70 height 16
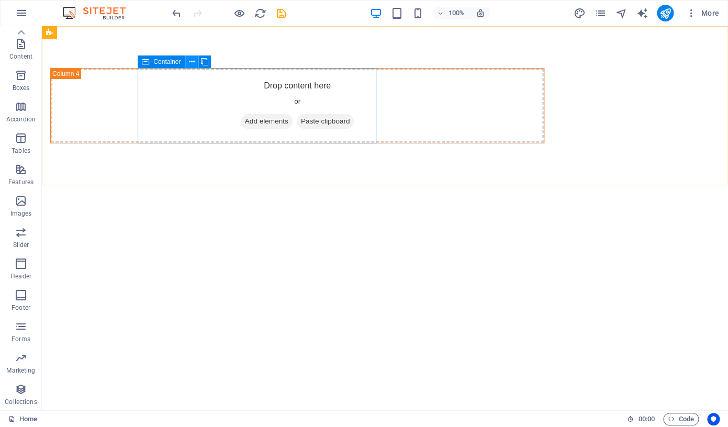
click at [193, 62] on icon at bounding box center [192, 61] width 6 height 11
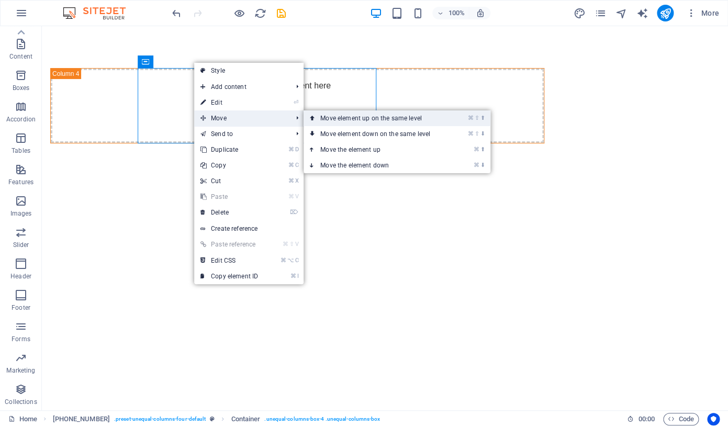
click at [335, 118] on link "⌘ ⇧ ⬆ Move element up on the same level" at bounding box center [377, 118] width 148 height 16
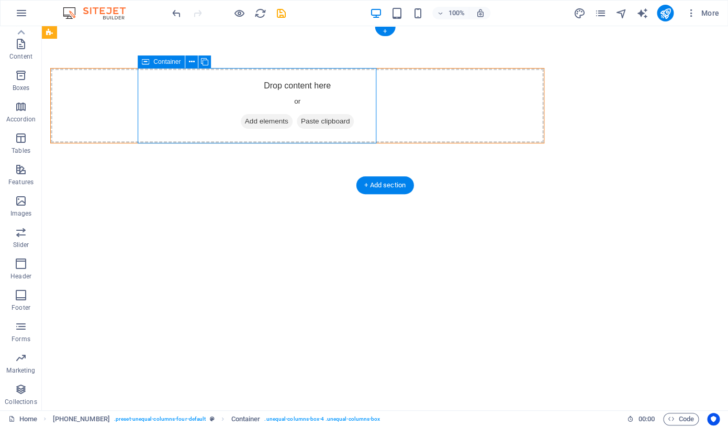
drag, startPoint x: 377, startPoint y: 144, endPoint x: 285, endPoint y: 114, distance: 97.4
click at [284, 114] on div "Drop content here or Add elements Paste clipboard" at bounding box center [297, 106] width 493 height 74
click at [282, 98] on div "Drop content here or Add elements Paste clipboard" at bounding box center [297, 106] width 493 height 74
drag, startPoint x: 308, startPoint y: 117, endPoint x: 320, endPoint y: 124, distance: 14.1
click at [320, 124] on span "Paste clipboard" at bounding box center [326, 121] width 58 height 15
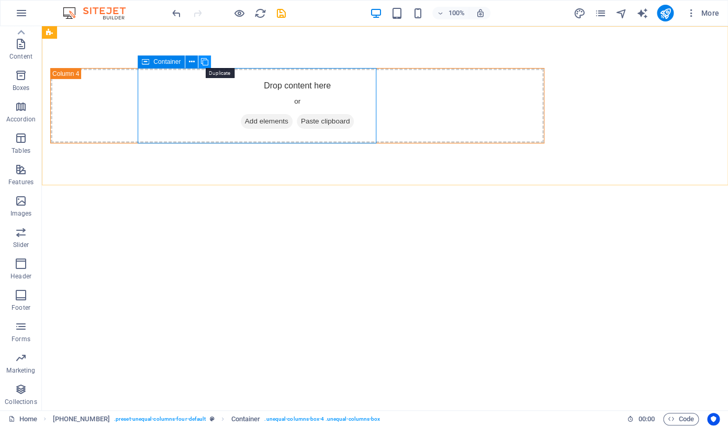
click at [205, 60] on icon at bounding box center [204, 61] width 7 height 11
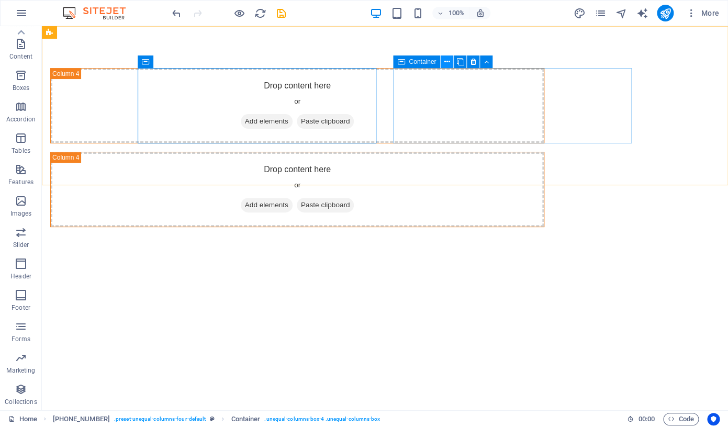
click at [450, 61] on icon at bounding box center [447, 61] width 6 height 11
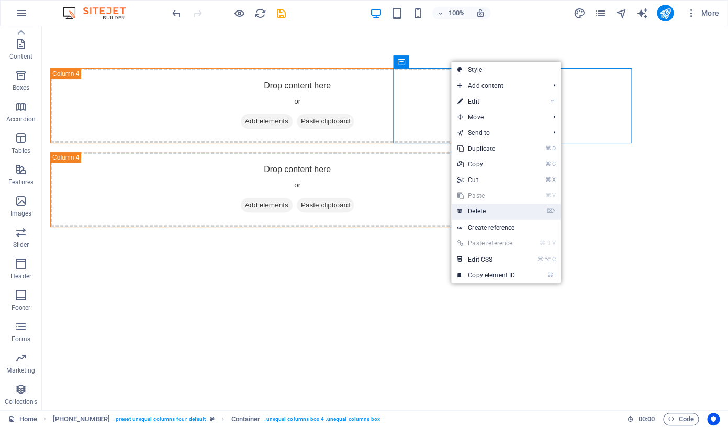
click at [474, 214] on link "⌦ Delete" at bounding box center [486, 211] width 70 height 16
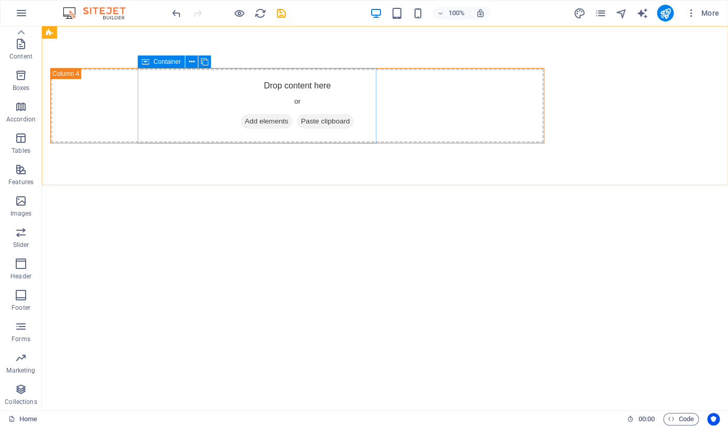
click at [163, 63] on span "Container" at bounding box center [166, 62] width 27 height 6
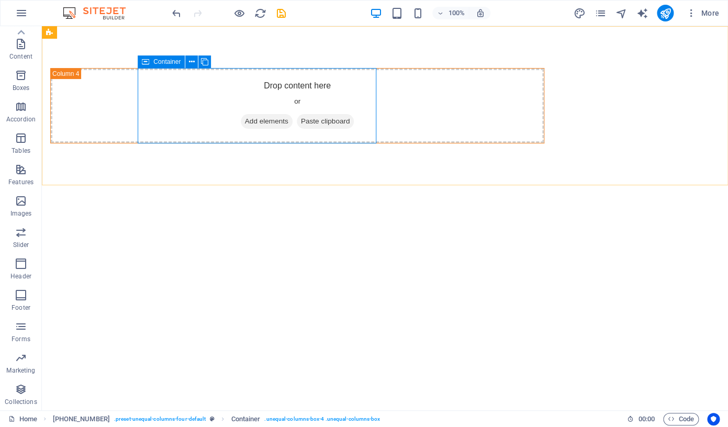
click at [148, 64] on icon at bounding box center [145, 61] width 7 height 13
drag, startPoint x: 157, startPoint y: 75, endPoint x: 197, endPoint y: 72, distance: 39.4
click at [198, 72] on div "Drop content here or Add elements Paste clipboard" at bounding box center [297, 106] width 493 height 74
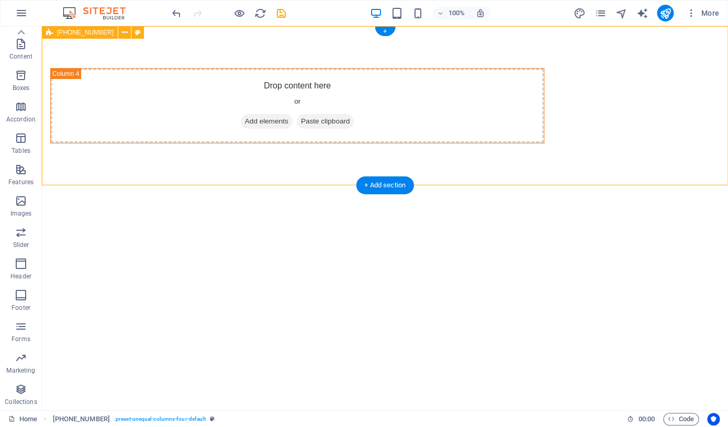
drag, startPoint x: 373, startPoint y: 67, endPoint x: 476, endPoint y: 47, distance: 104.5
click at [476, 48] on div "Drop content here or Add elements Paste clipboard" at bounding box center [385, 105] width 686 height 159
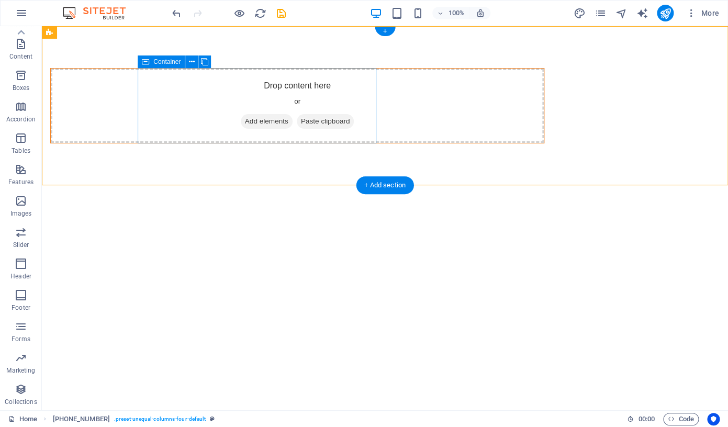
click at [164, 116] on div "Drop content here or Add elements Paste clipboard" at bounding box center [297, 106] width 493 height 74
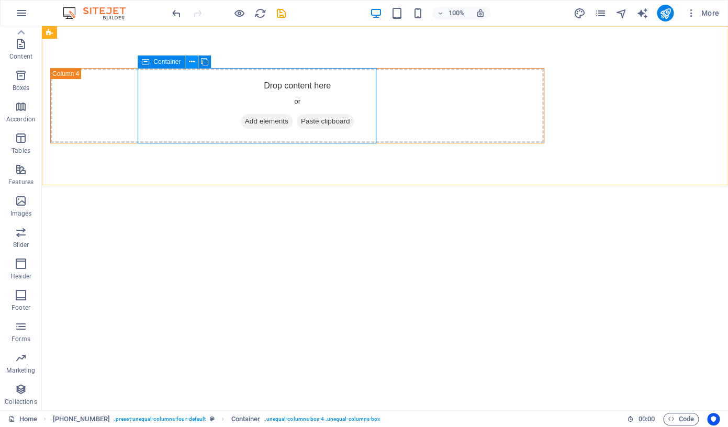
click at [192, 61] on icon at bounding box center [192, 61] width 6 height 11
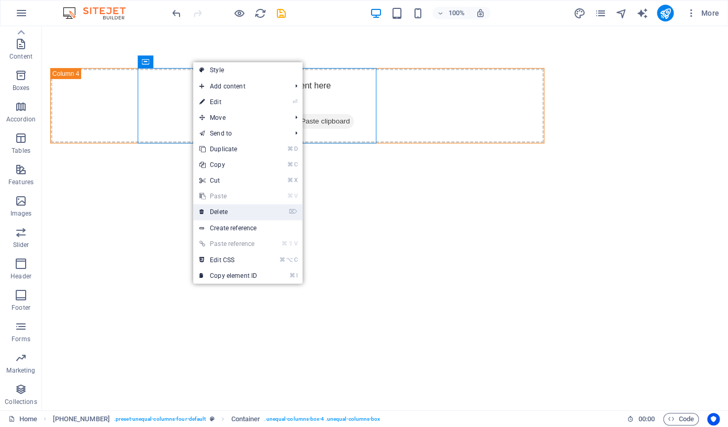
click at [227, 207] on link "⌦ Delete" at bounding box center [228, 212] width 70 height 16
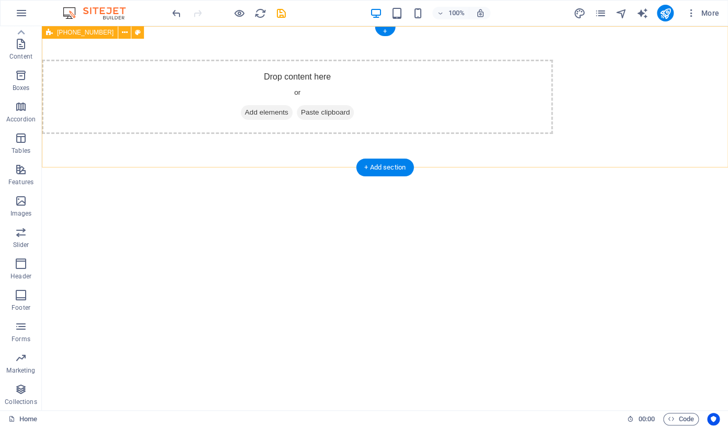
click at [240, 90] on div "Drop content here or Add elements Paste clipboard" at bounding box center [297, 97] width 511 height 74
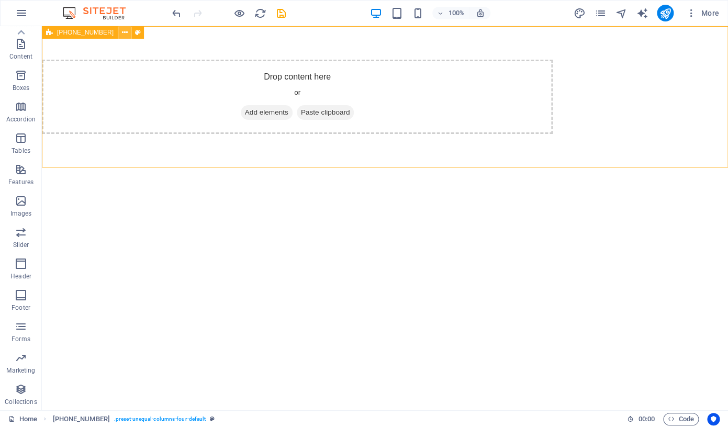
click at [122, 32] on icon at bounding box center [125, 32] width 6 height 11
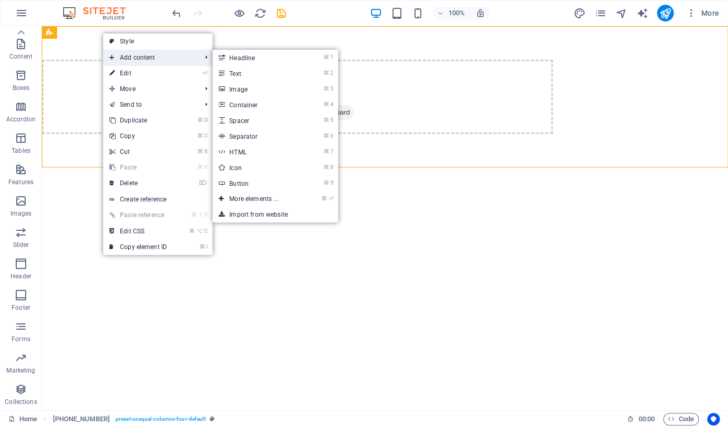
click at [124, 57] on span "Add content" at bounding box center [150, 58] width 94 height 16
click at [244, 89] on link "⌘ 3 Image" at bounding box center [255, 89] width 86 height 16
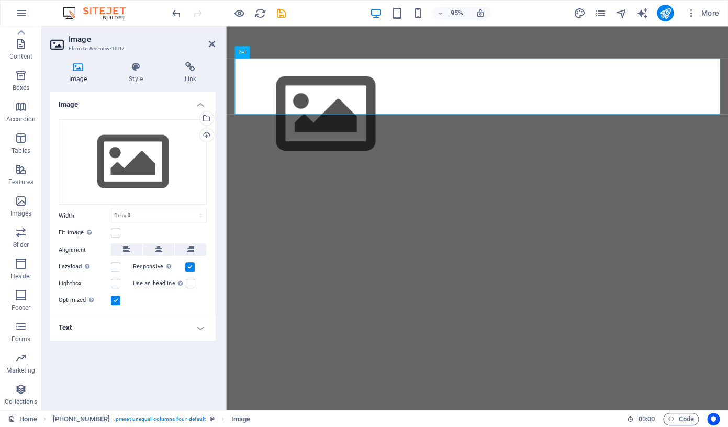
click at [81, 65] on icon at bounding box center [77, 67] width 55 height 10
click at [210, 134] on div "Upload" at bounding box center [206, 136] width 16 height 16
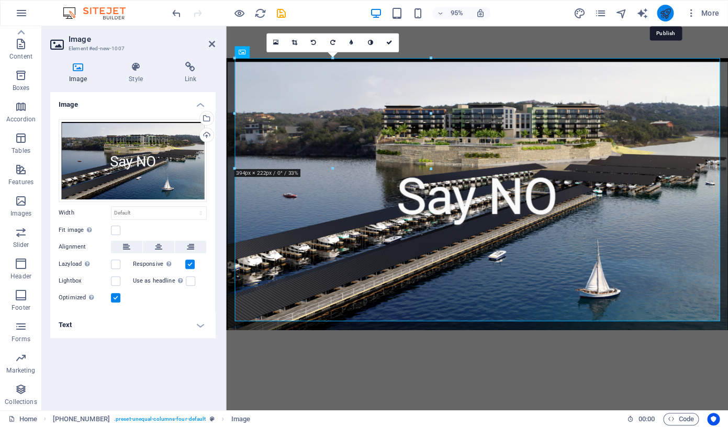
click at [666, 14] on icon "publish" at bounding box center [665, 13] width 12 height 12
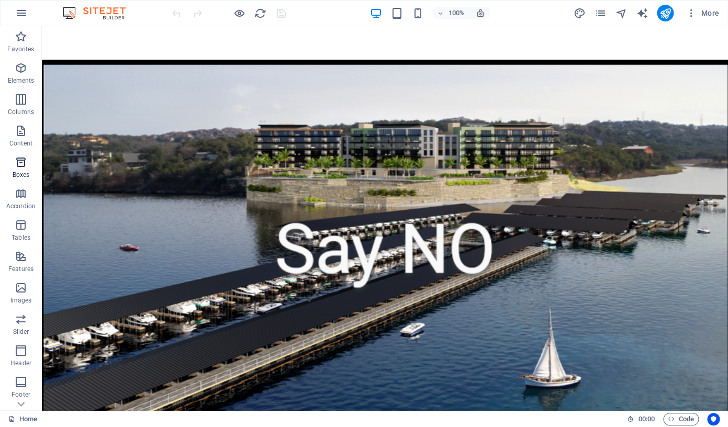
click at [18, 163] on icon "button" at bounding box center [21, 162] width 13 height 13
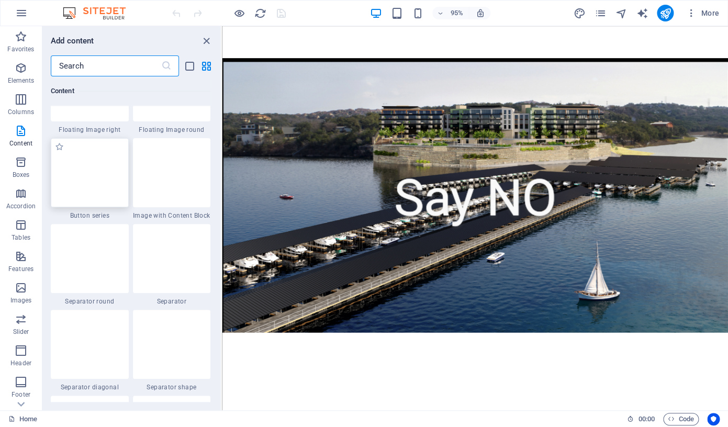
scroll to position [2391, 0]
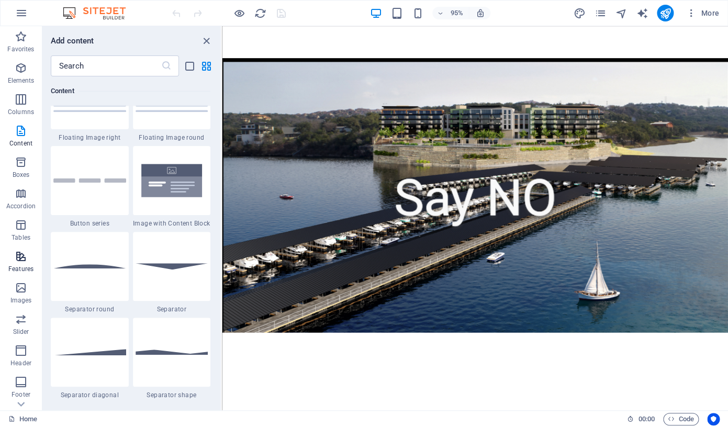
click at [19, 254] on icon "button" at bounding box center [21, 256] width 13 height 13
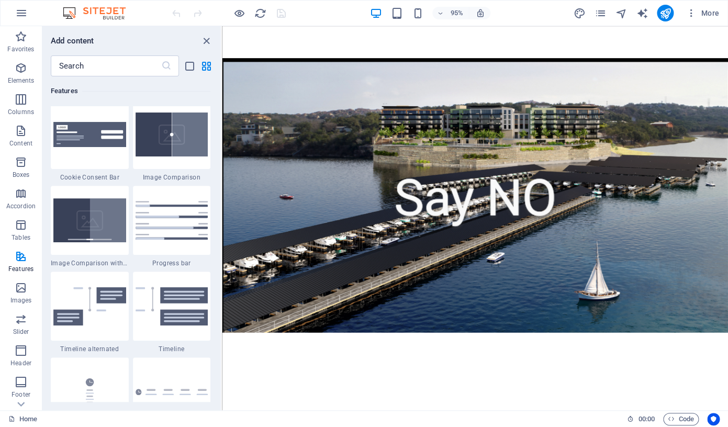
scroll to position [4252, 0]
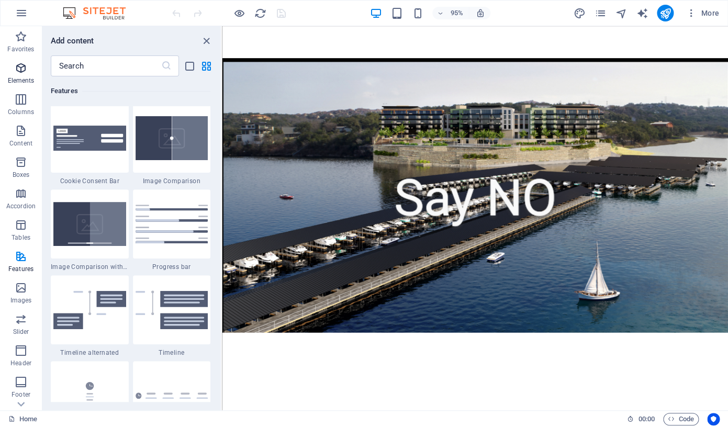
click at [17, 80] on p "Elements" at bounding box center [21, 80] width 27 height 8
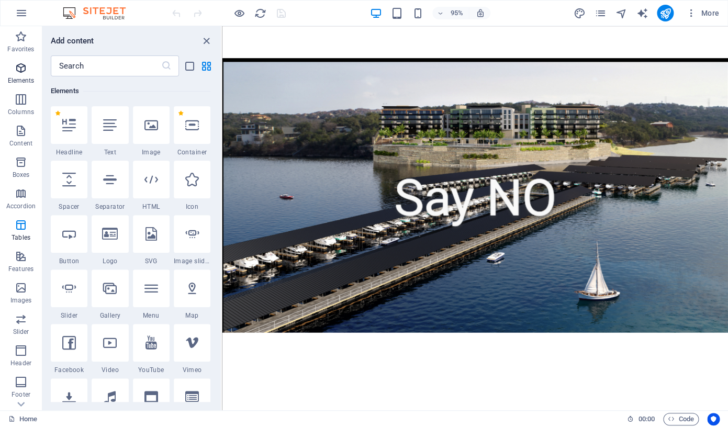
scroll to position [111, 0]
click at [150, 294] on icon at bounding box center [151, 288] width 14 height 14
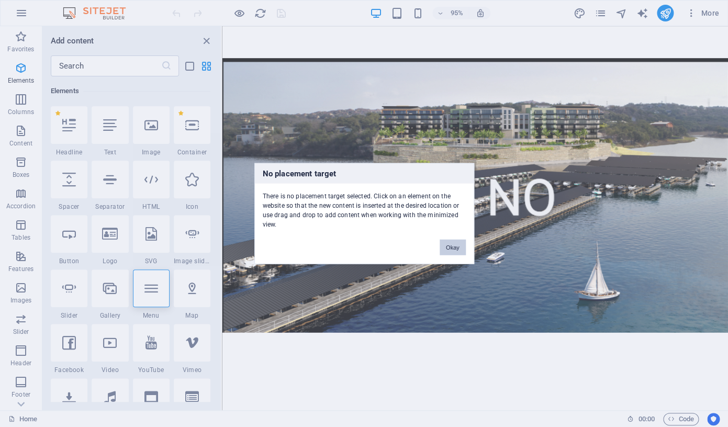
click at [455, 251] on button "Okay" at bounding box center [452, 248] width 26 height 16
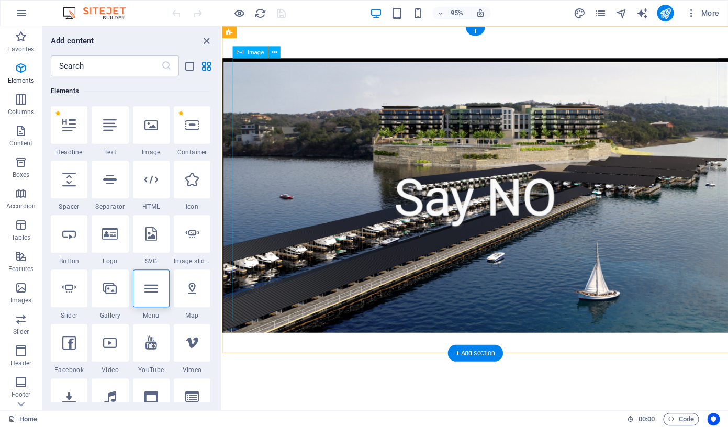
click at [291, 89] on figure at bounding box center [477, 204] width 511 height 289
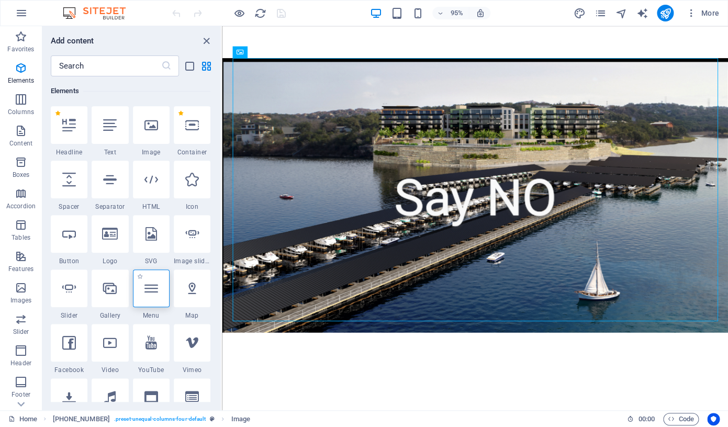
click at [155, 287] on icon at bounding box center [151, 288] width 14 height 14
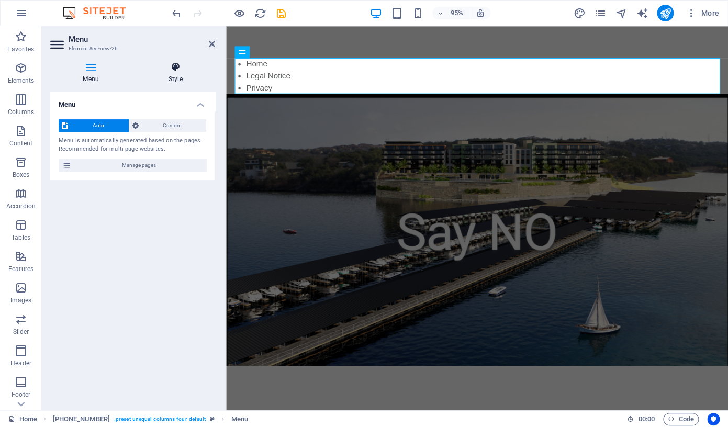
click at [178, 72] on h4 "Style" at bounding box center [175, 73] width 80 height 22
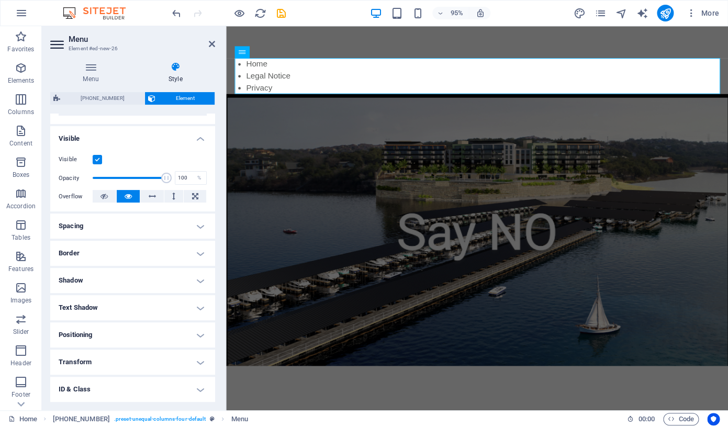
scroll to position [99, 0]
click at [150, 339] on h4 "Positioning" at bounding box center [132, 335] width 165 height 25
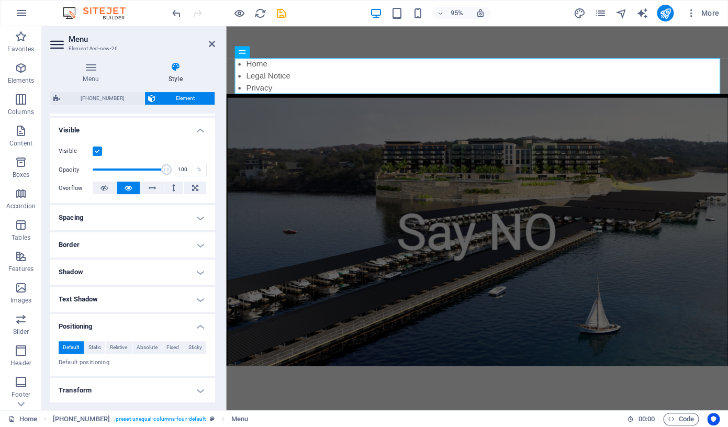
scroll to position [107, 0]
click at [94, 68] on icon at bounding box center [90, 67] width 81 height 10
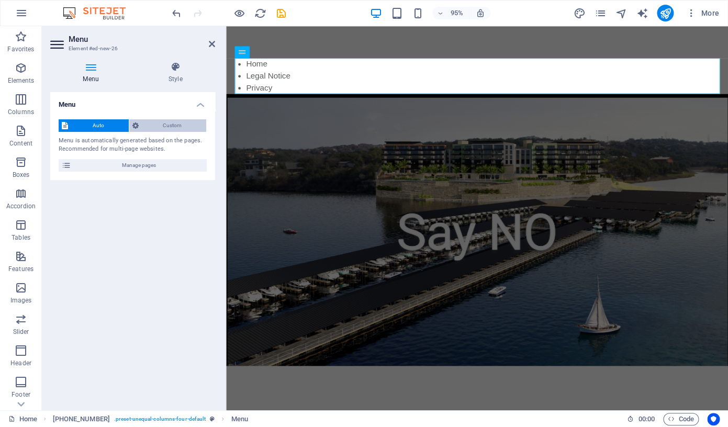
click at [160, 123] on span "Custom" at bounding box center [173, 125] width 62 height 13
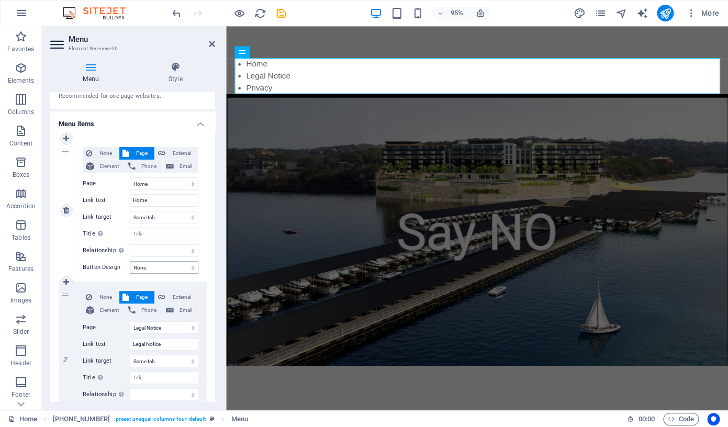
scroll to position [0, 0]
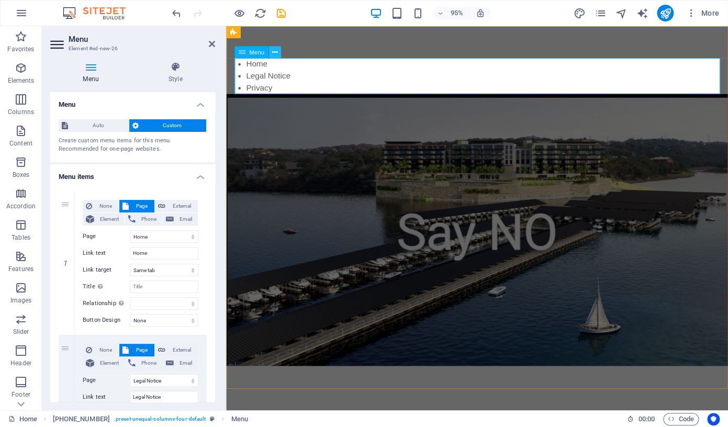
click at [275, 51] on icon at bounding box center [273, 52] width 5 height 10
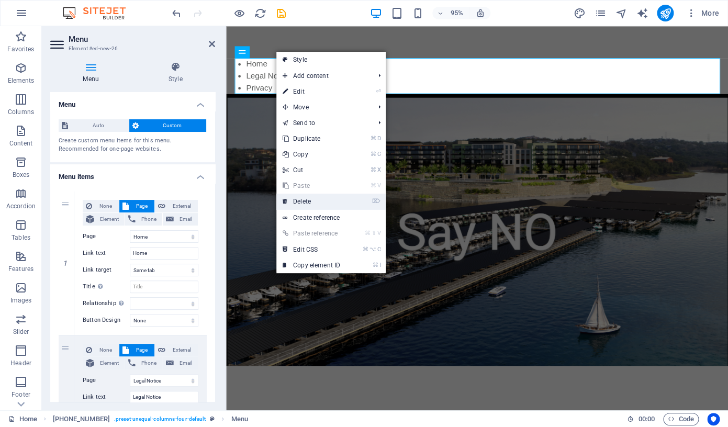
click at [309, 203] on link "⌦ Delete" at bounding box center [311, 202] width 70 height 16
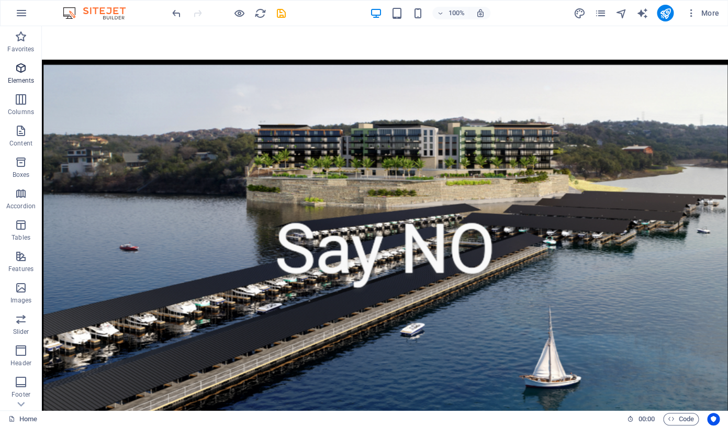
click at [24, 75] on span "Elements" at bounding box center [21, 74] width 42 height 25
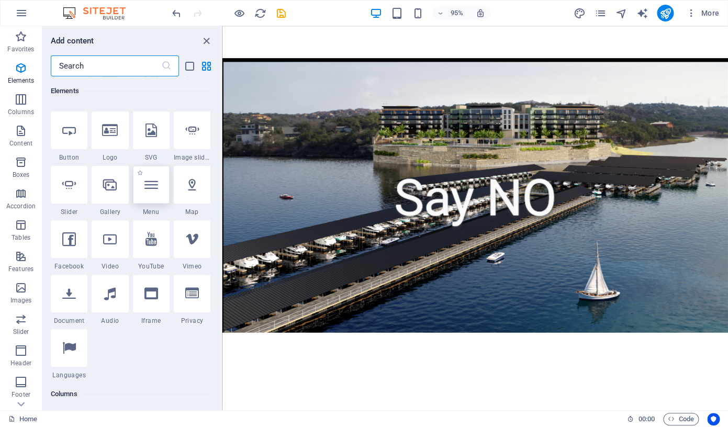
scroll to position [216, 0]
